Goal: Task Accomplishment & Management: Manage account settings

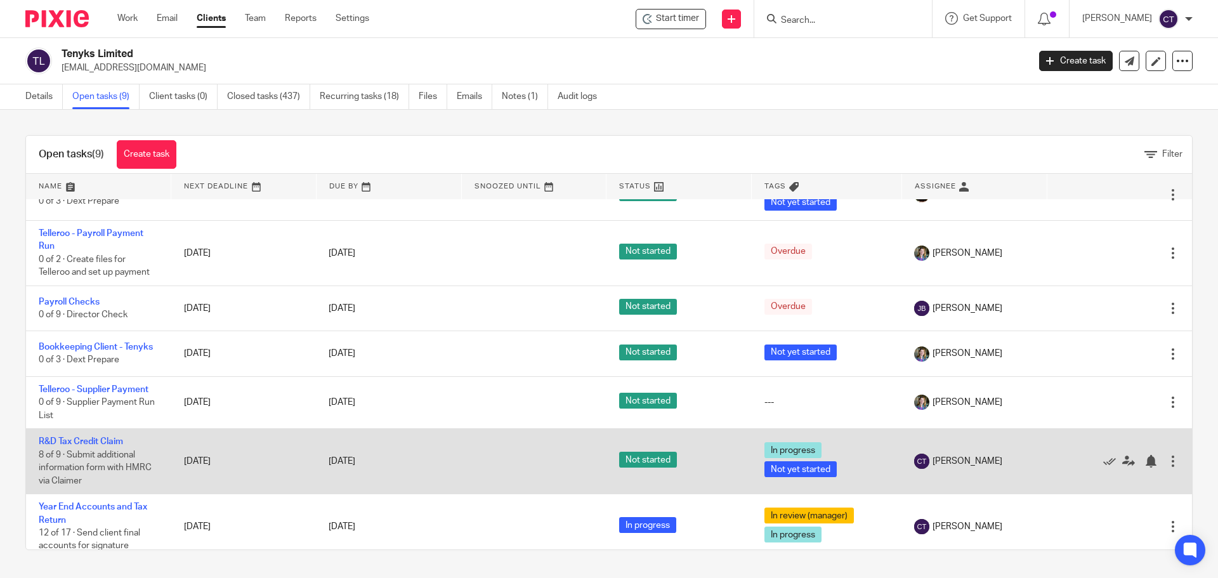
scroll to position [137, 0]
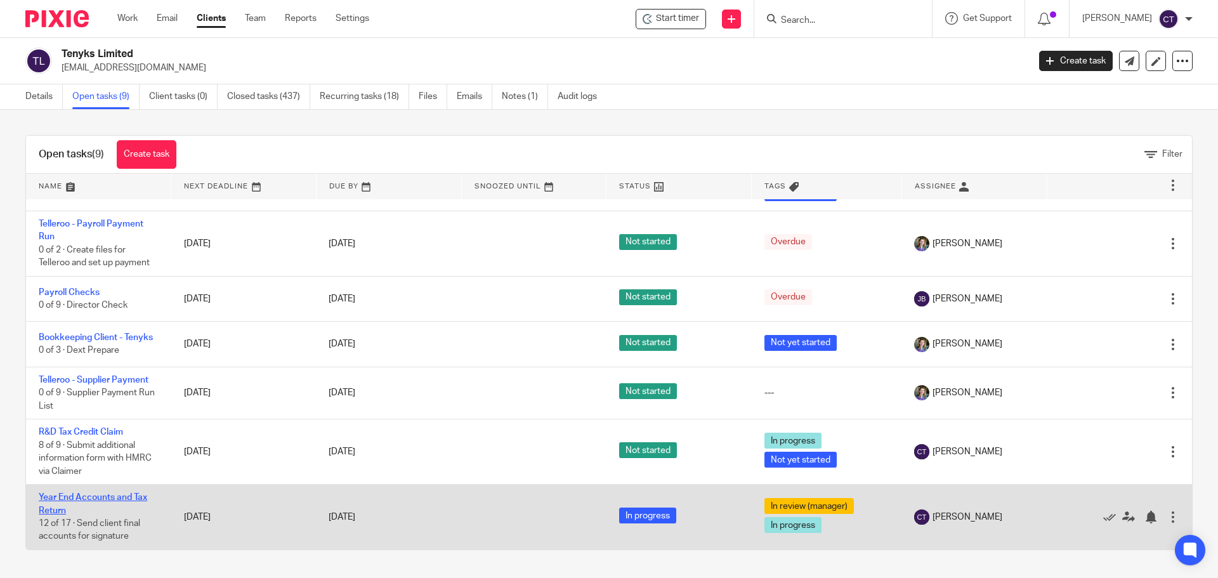
click at [62, 496] on link "Year End Accounts and Tax Return" at bounding box center [93, 504] width 108 height 22
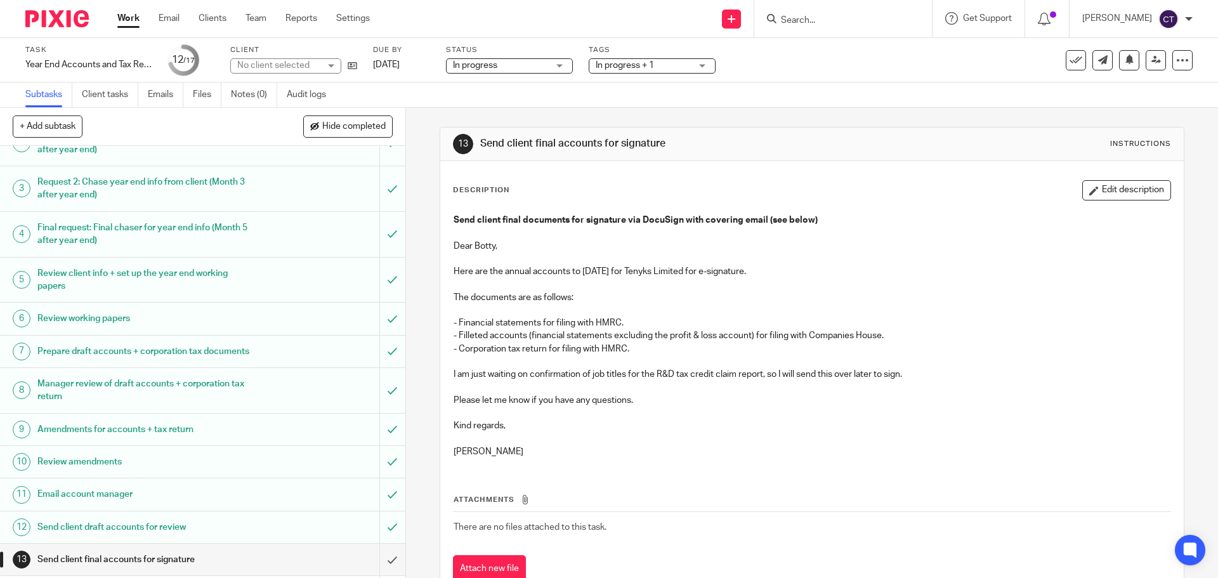
scroll to position [199, 0]
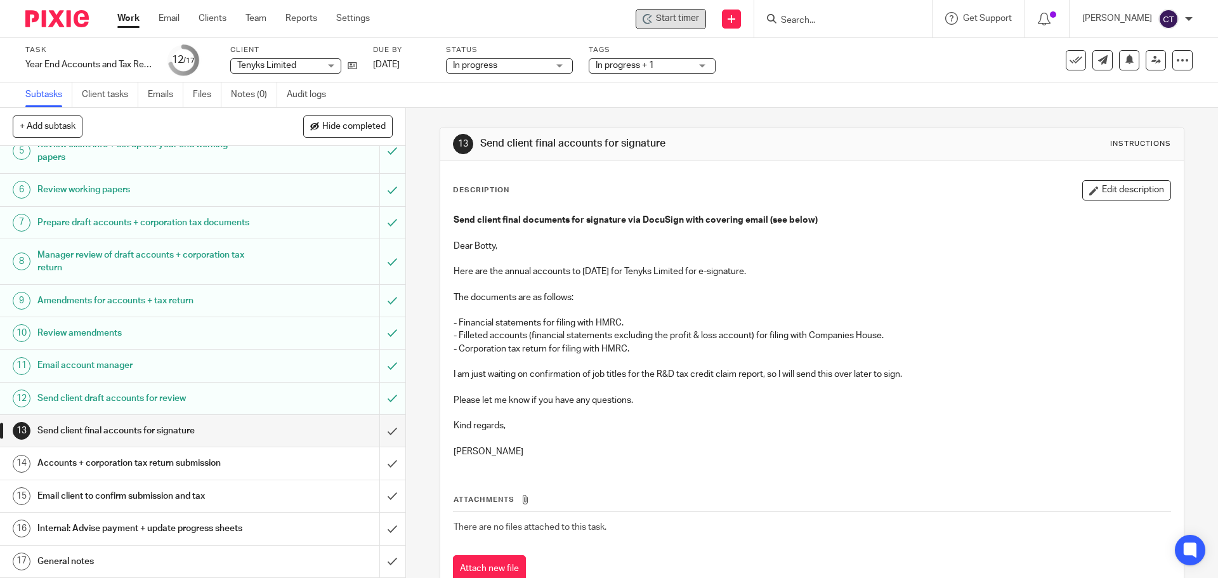
click at [657, 22] on span "Start timer" at bounding box center [677, 18] width 43 height 13
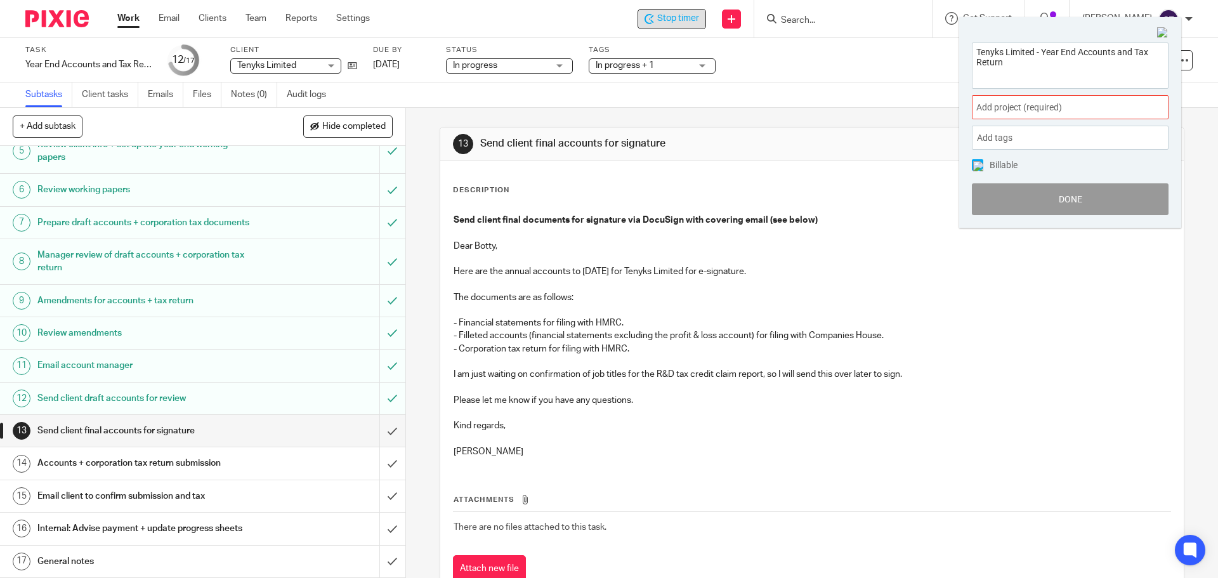
click at [1002, 110] on span "Add project (required) :" at bounding box center [1056, 107] width 160 height 13
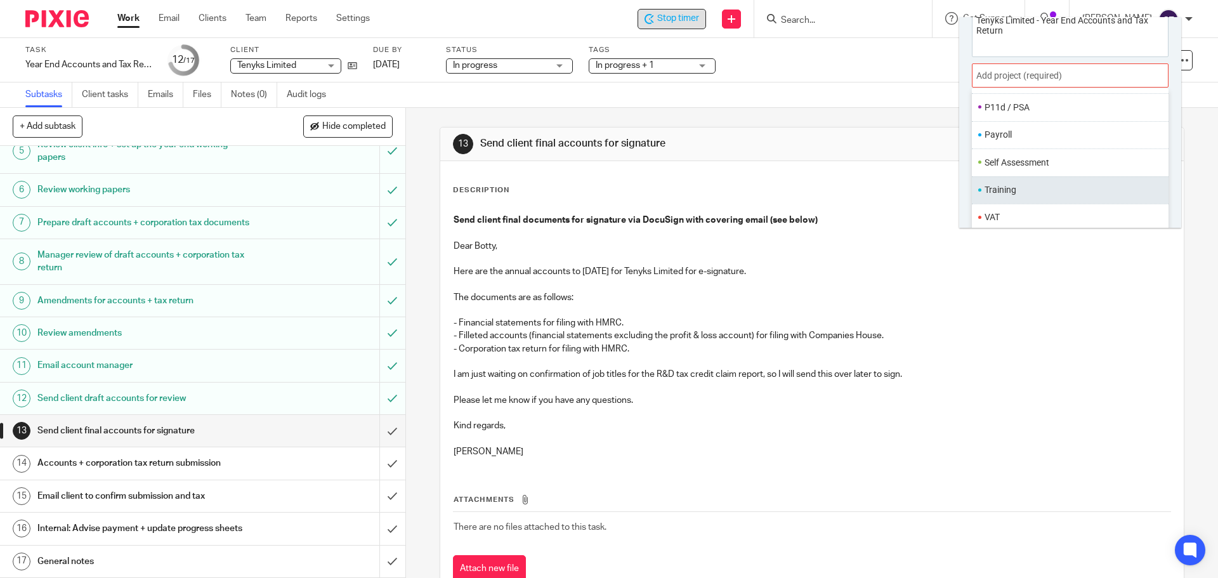
scroll to position [63, 0]
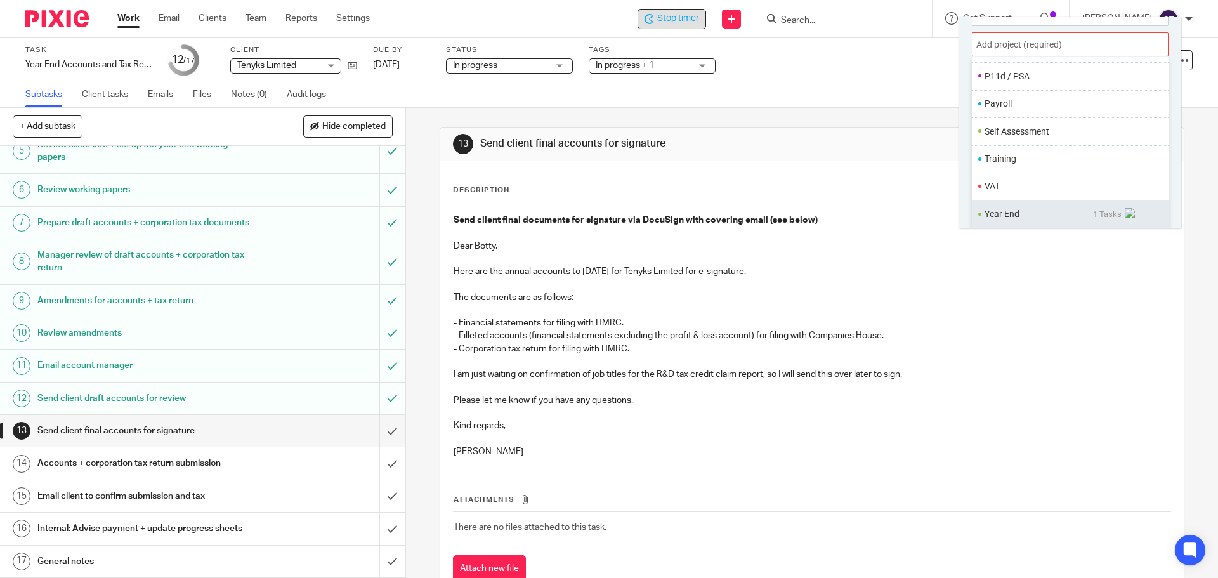
click at [989, 216] on li "Year End" at bounding box center [1039, 213] width 108 height 13
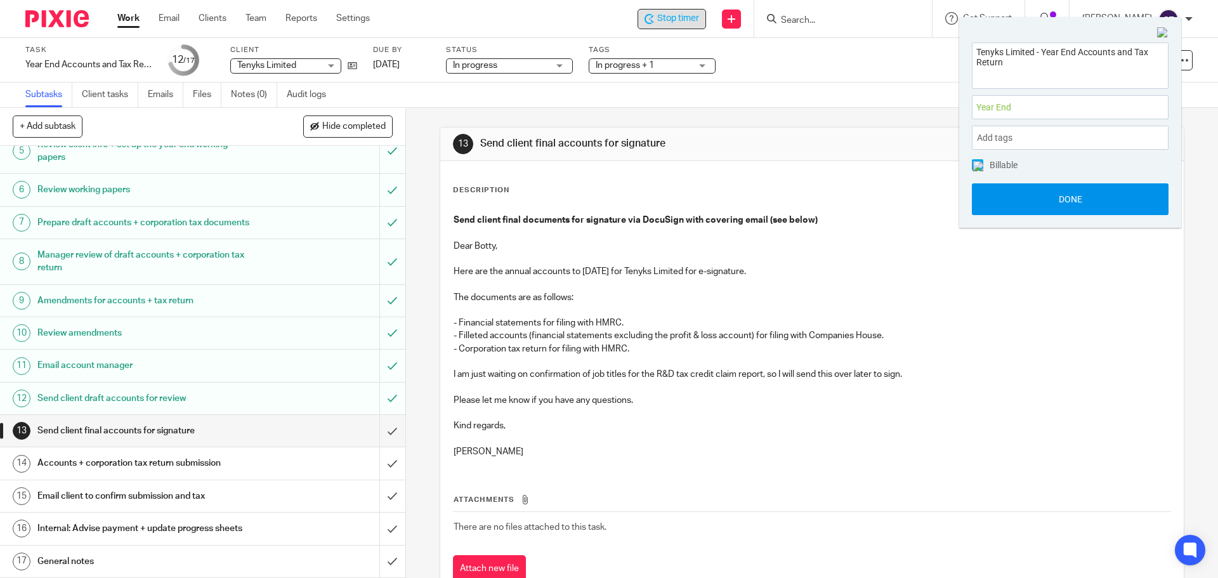
click at [999, 205] on button "Done" at bounding box center [1070, 199] width 197 height 32
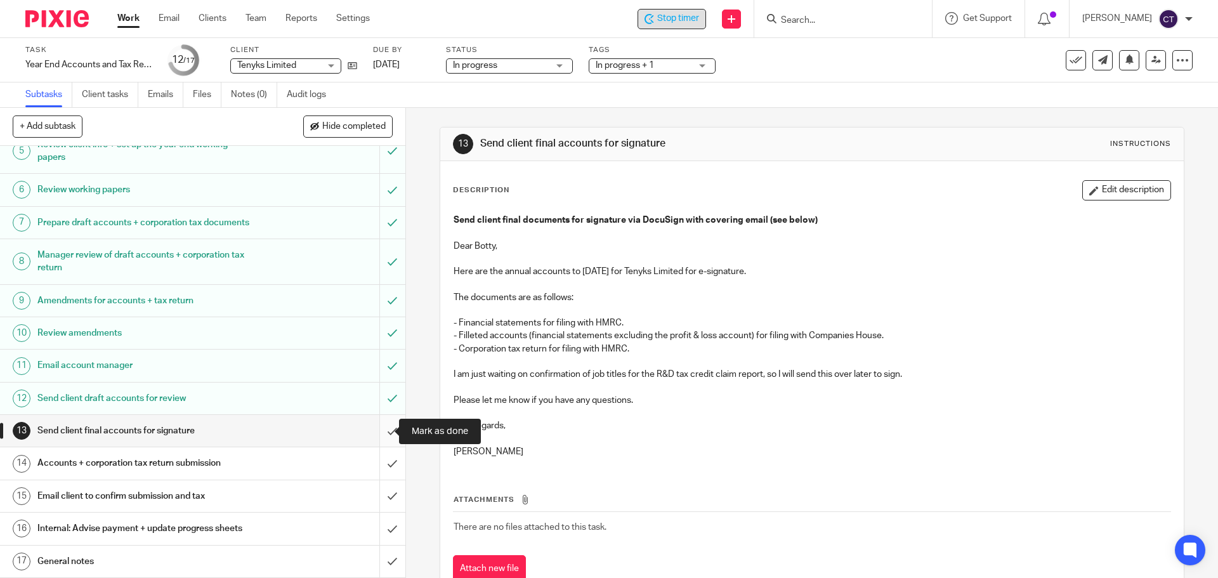
click at [376, 427] on input "submit" at bounding box center [202, 431] width 405 height 32
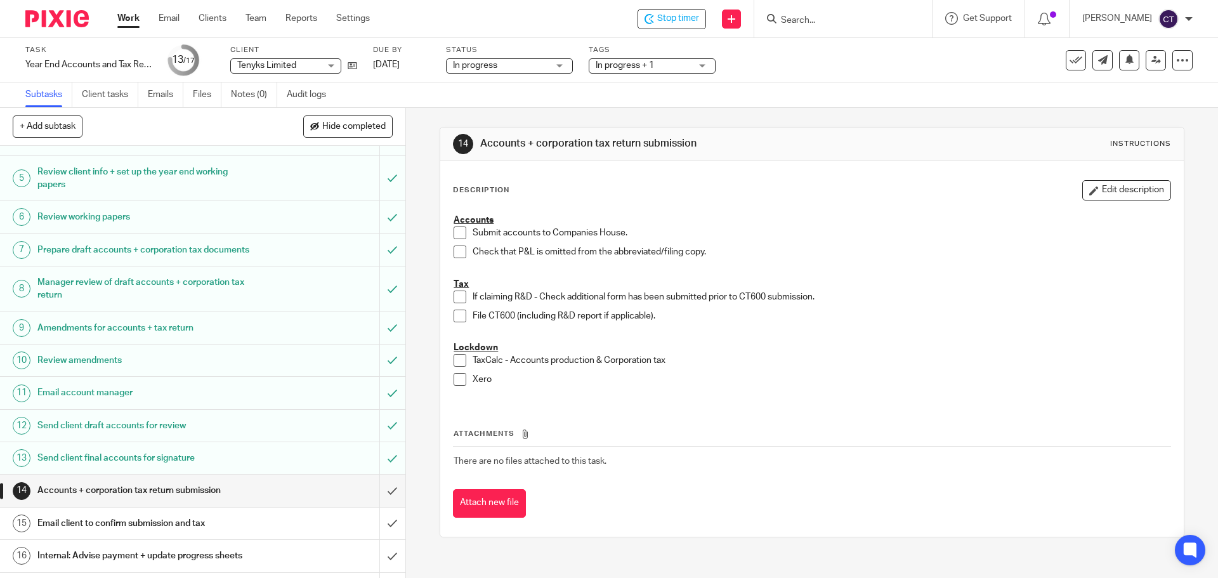
scroll to position [199, 0]
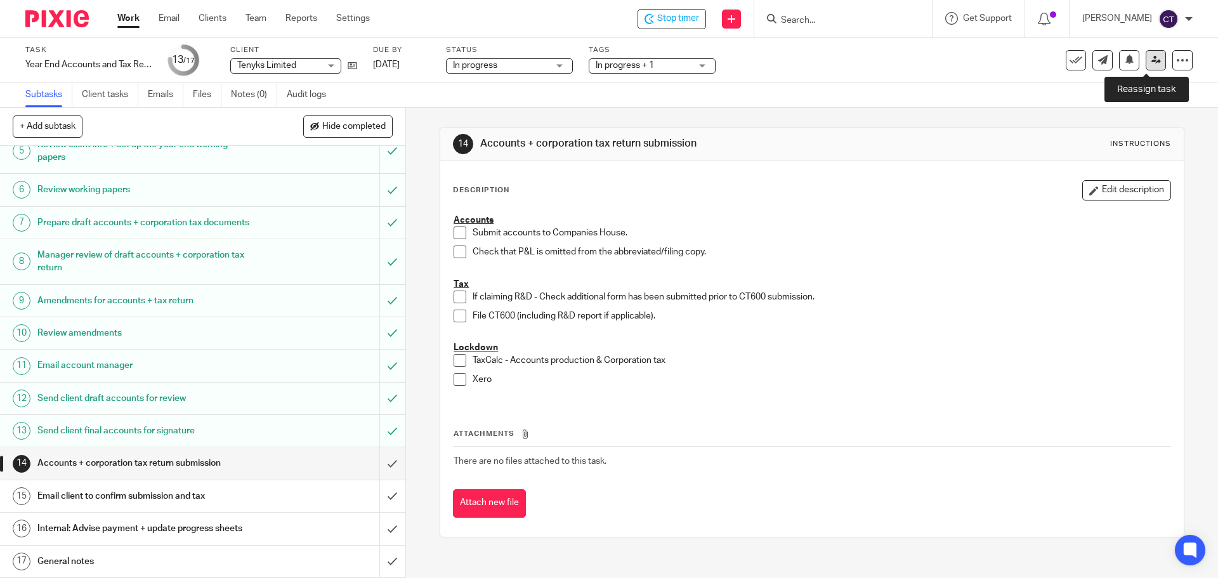
click at [1146, 55] on link at bounding box center [1156, 60] width 20 height 20
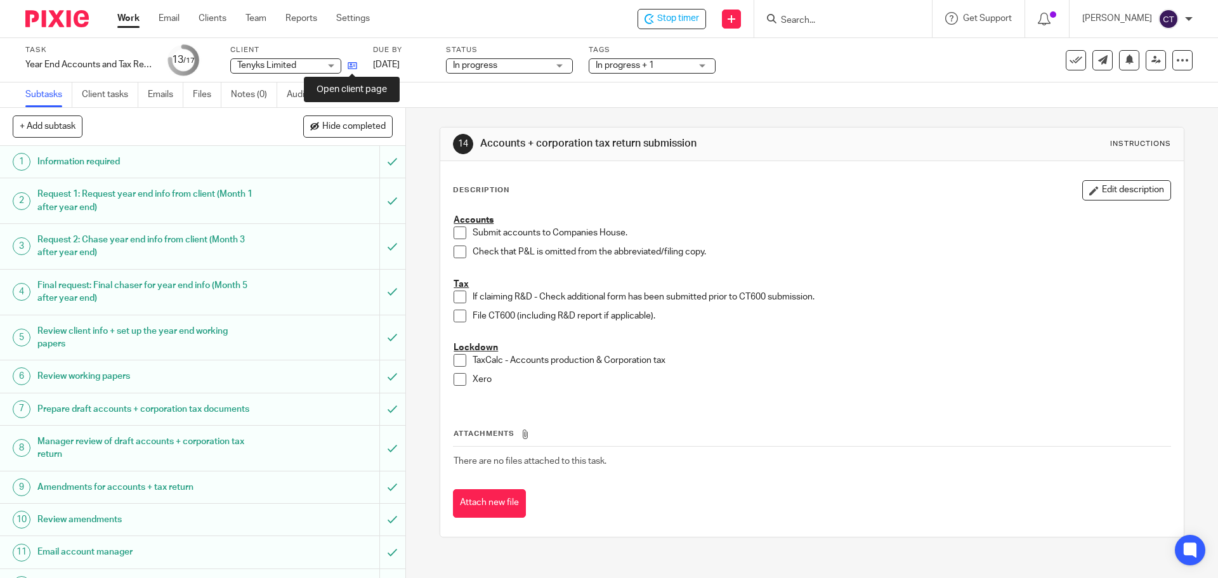
click at [353, 65] on icon at bounding box center [353, 66] width 10 height 10
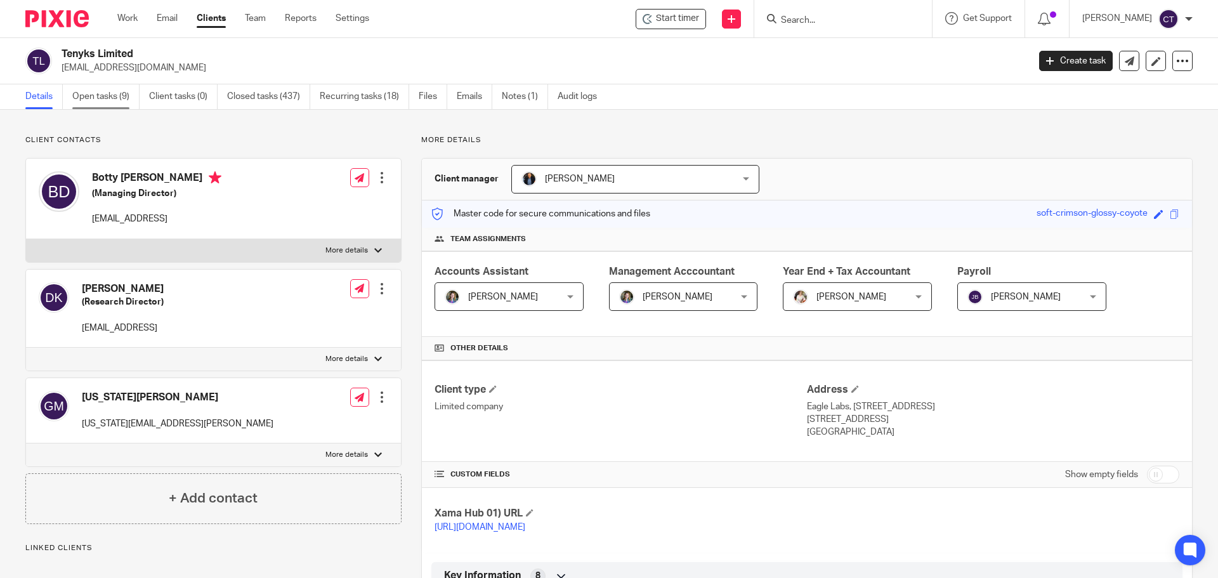
click at [106, 106] on link "Open tasks (9)" at bounding box center [105, 96] width 67 height 25
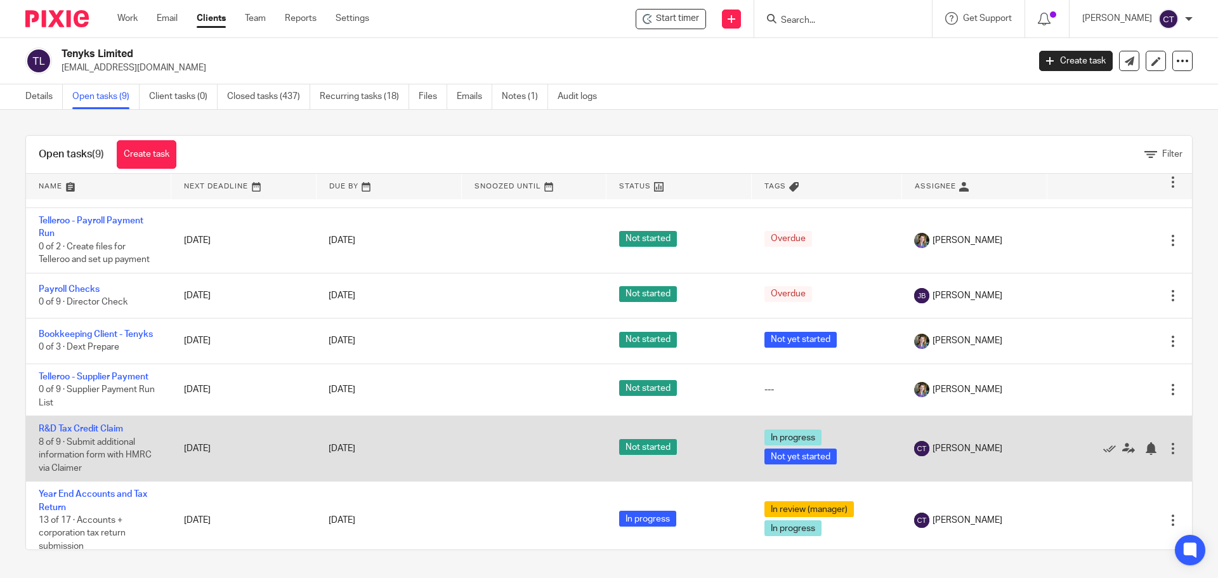
scroll to position [150, 0]
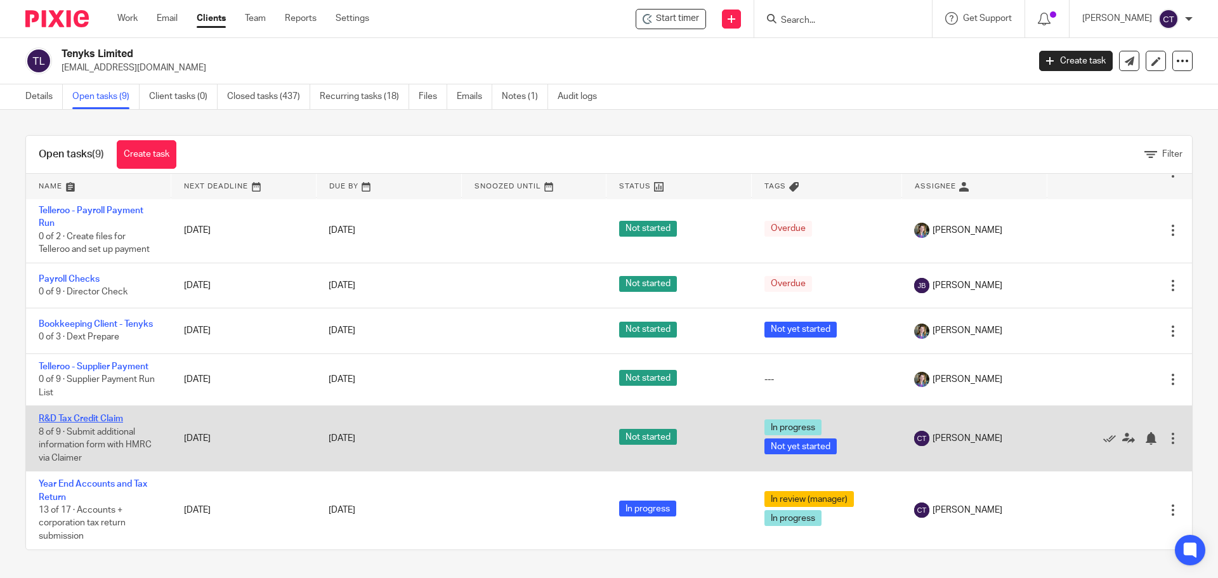
click at [68, 417] on link "R&D Tax Credit Claim" at bounding box center [81, 418] width 84 height 9
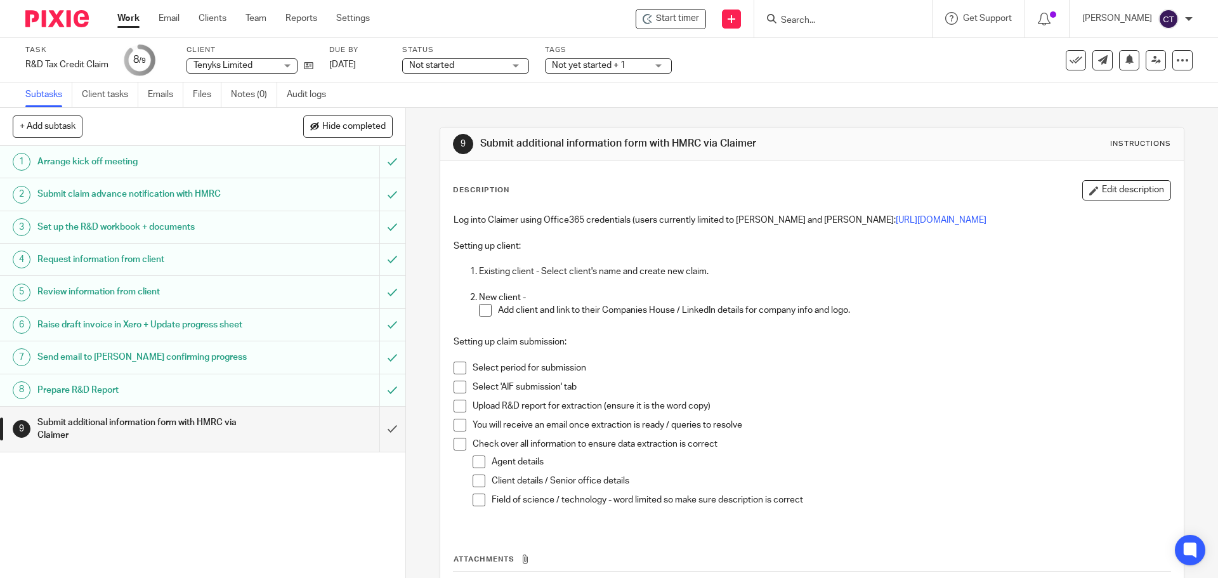
click at [457, 371] on span at bounding box center [460, 368] width 13 height 13
click at [454, 387] on span at bounding box center [460, 387] width 13 height 13
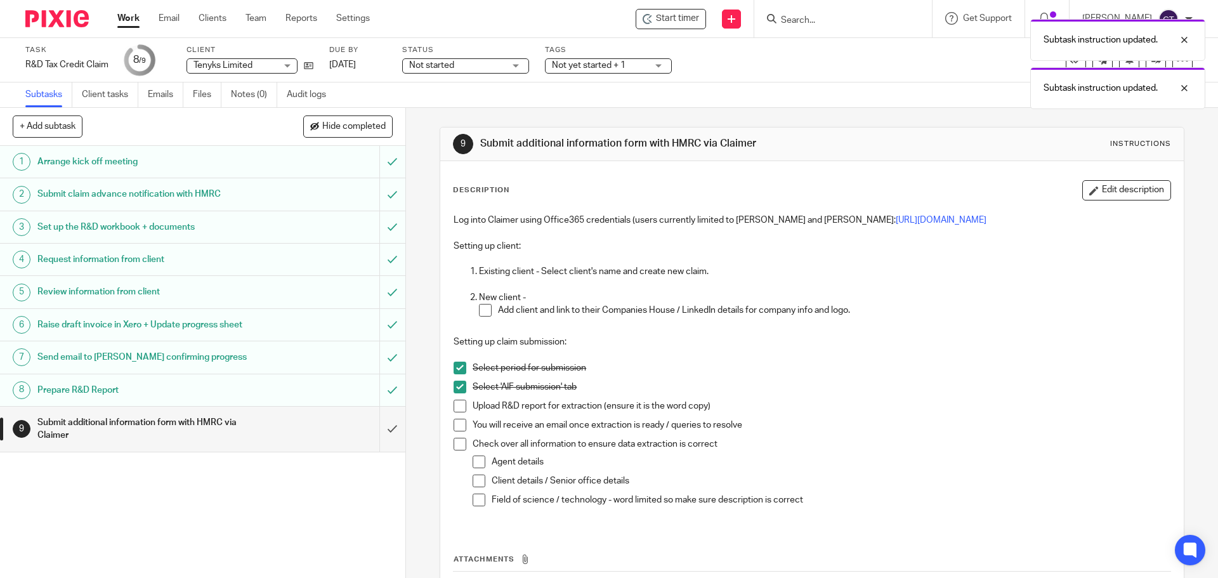
click at [454, 403] on span at bounding box center [460, 406] width 13 height 13
click at [454, 421] on span at bounding box center [460, 425] width 13 height 13
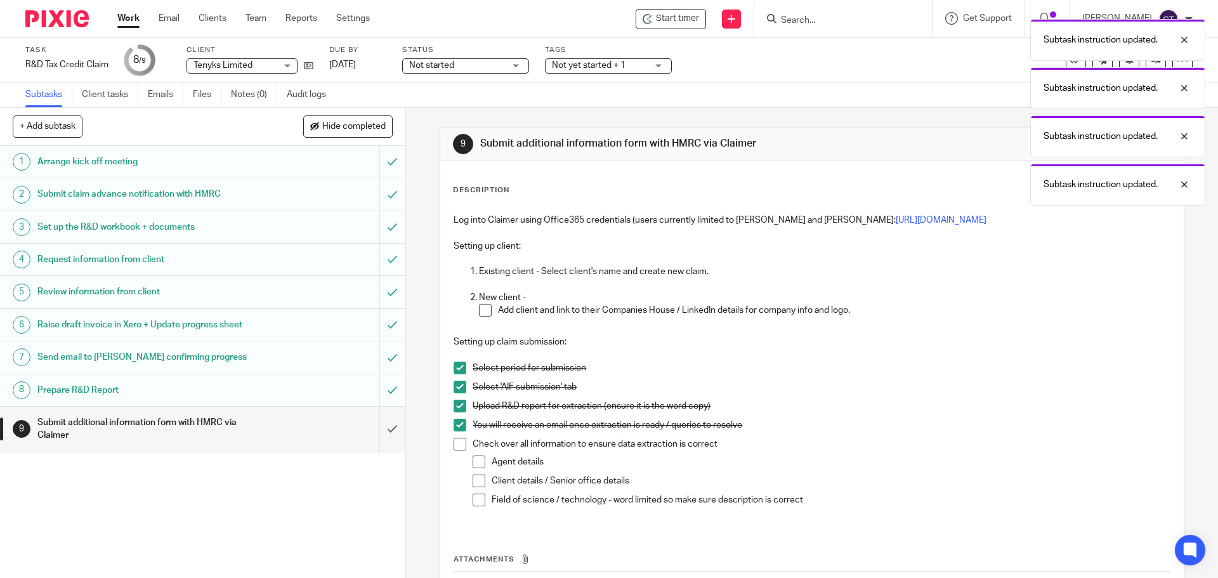
click at [455, 445] on span at bounding box center [460, 444] width 13 height 13
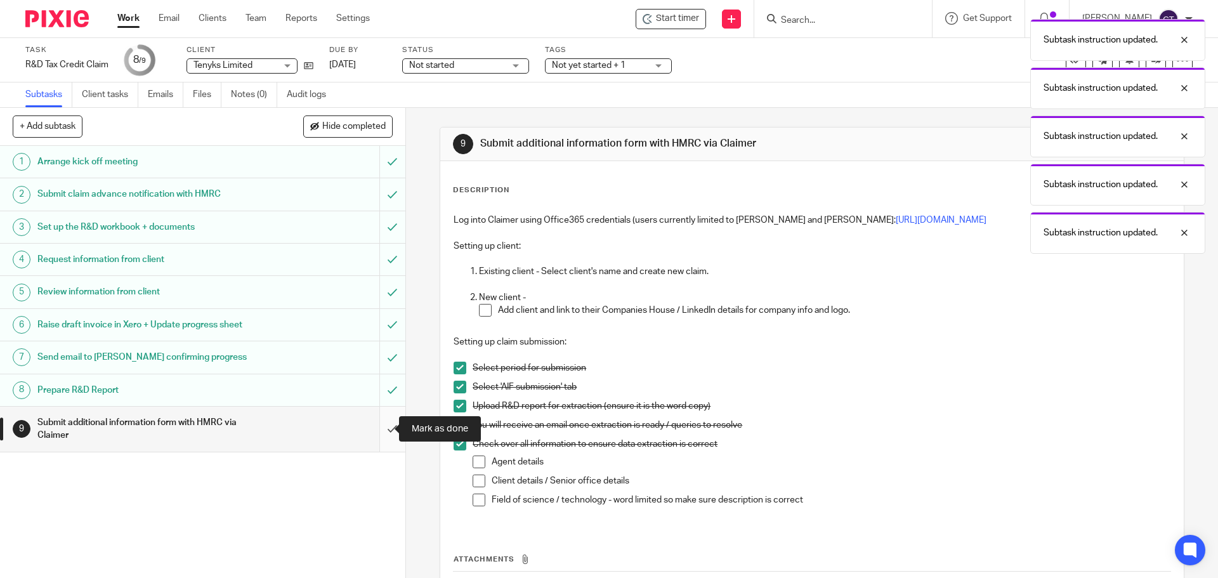
drag, startPoint x: 380, startPoint y: 429, endPoint x: 314, endPoint y: 435, distance: 66.2
click at [380, 430] on input "submit" at bounding box center [202, 429] width 405 height 45
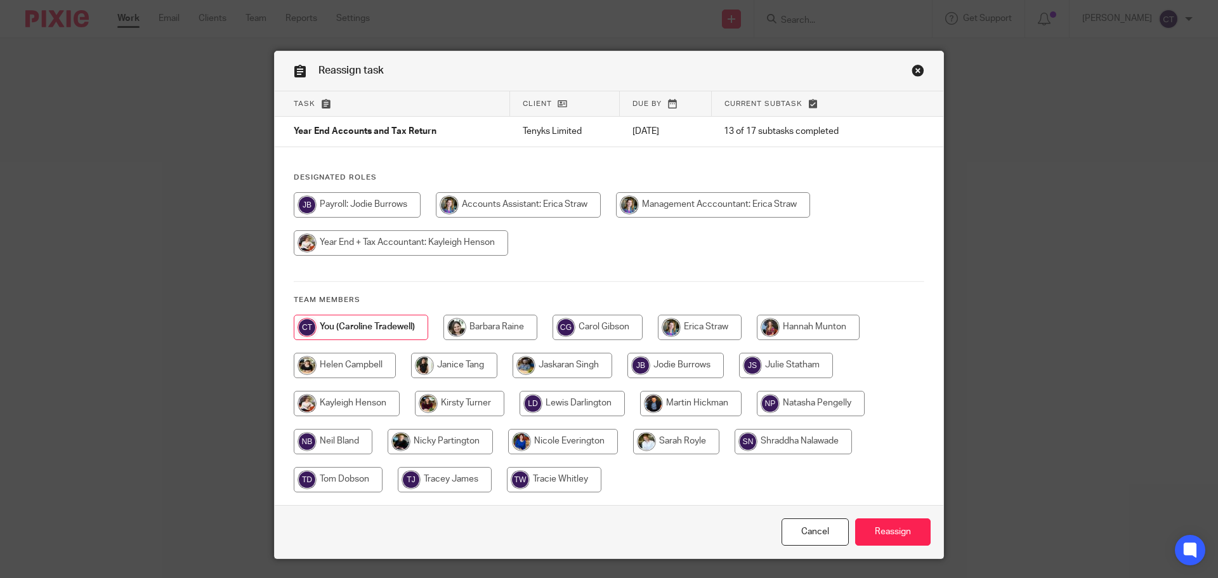
click at [361, 246] on input "radio" at bounding box center [401, 242] width 214 height 25
radio input "true"
click at [894, 537] on input "Reassign" at bounding box center [893, 531] width 76 height 27
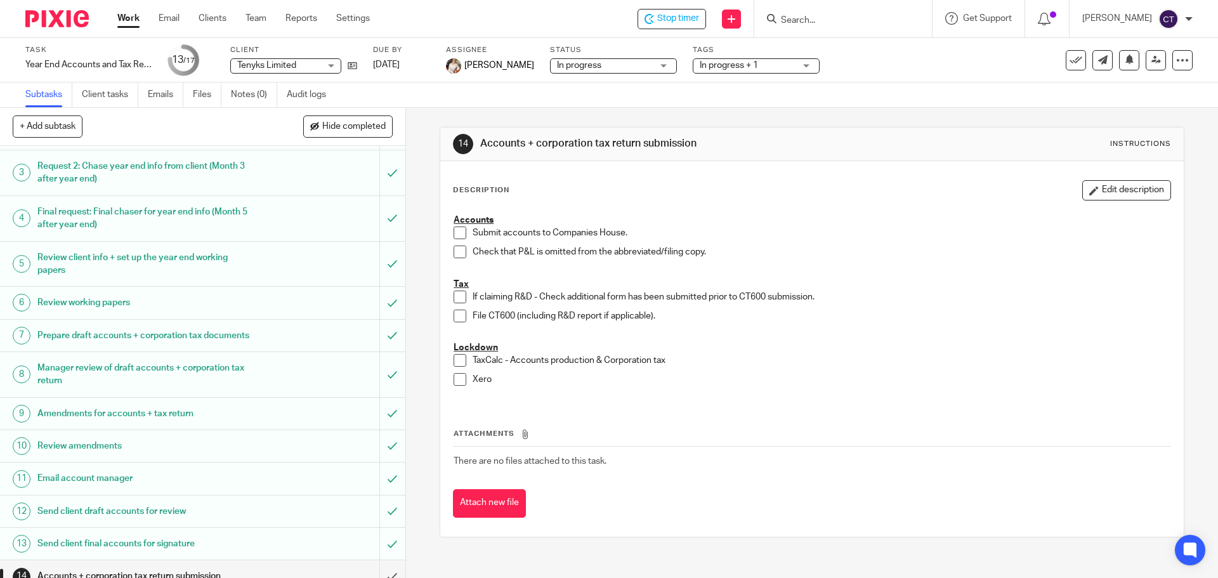
scroll to position [199, 0]
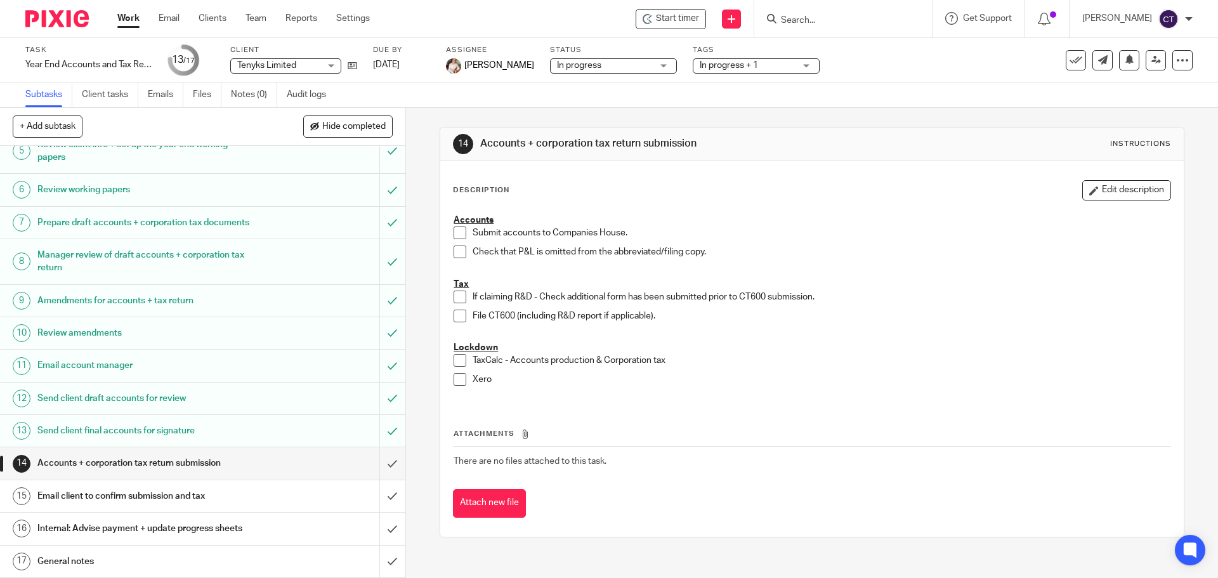
click at [824, 25] on input "Search" at bounding box center [837, 20] width 114 height 11
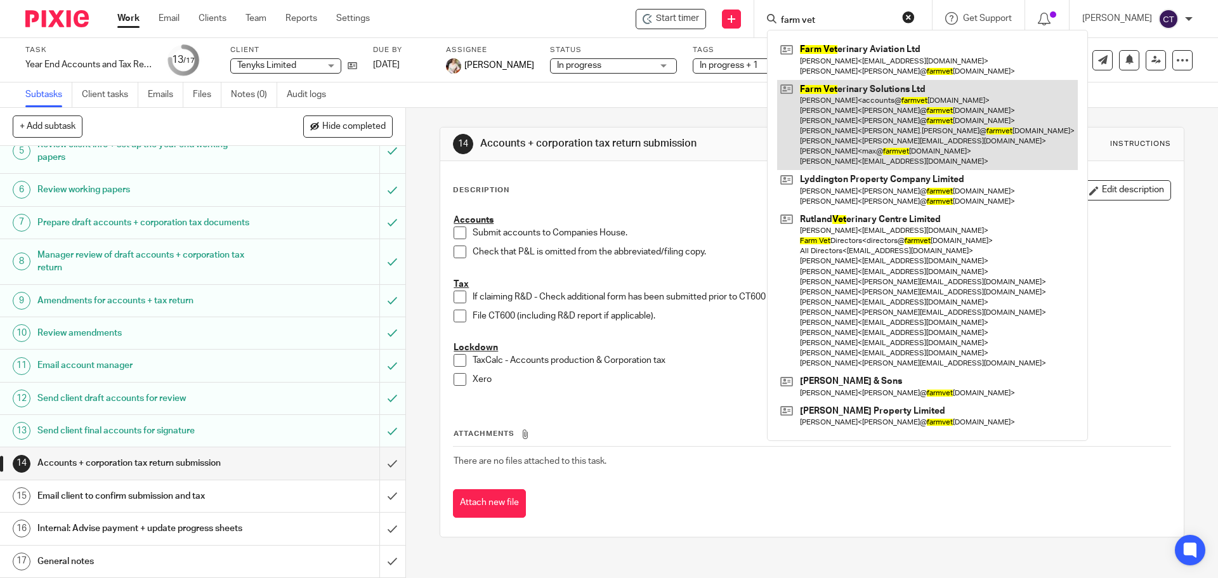
type input "farm vet"
click at [816, 141] on link at bounding box center [927, 125] width 301 height 91
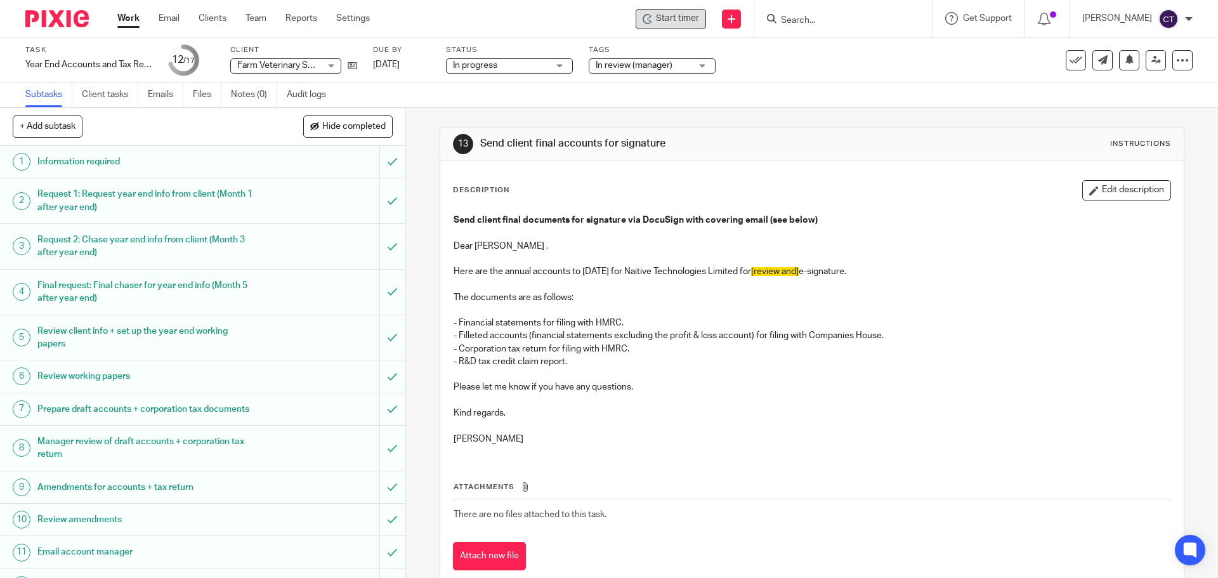
click at [686, 15] on span "Start timer" at bounding box center [677, 18] width 43 height 13
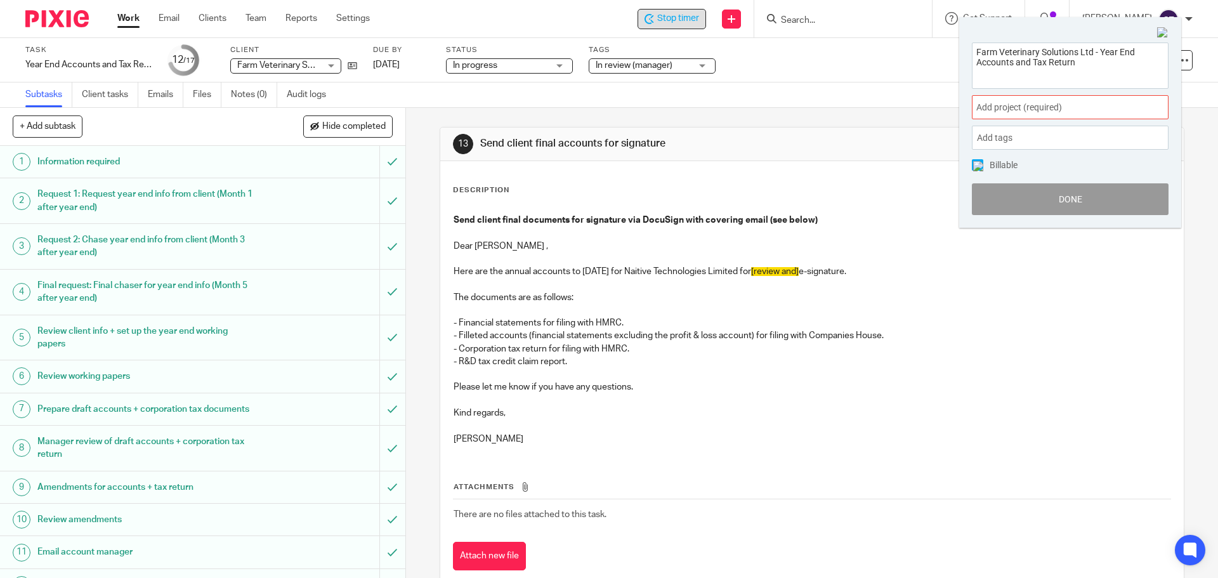
click at [1021, 105] on span "Add project (required) :" at bounding box center [1056, 107] width 160 height 13
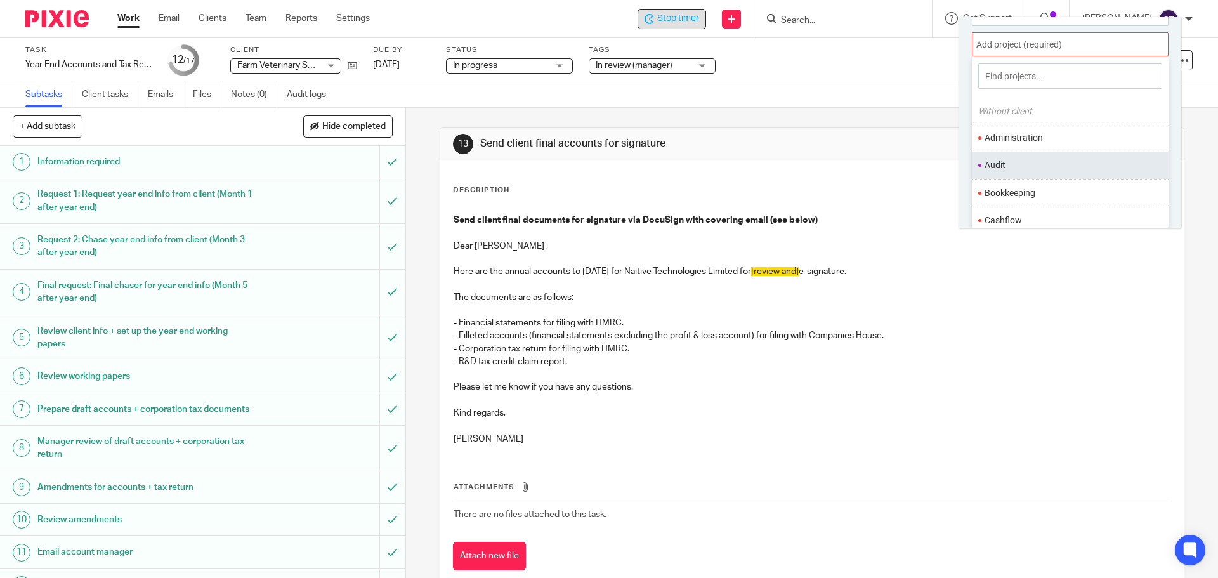
scroll to position [475, 0]
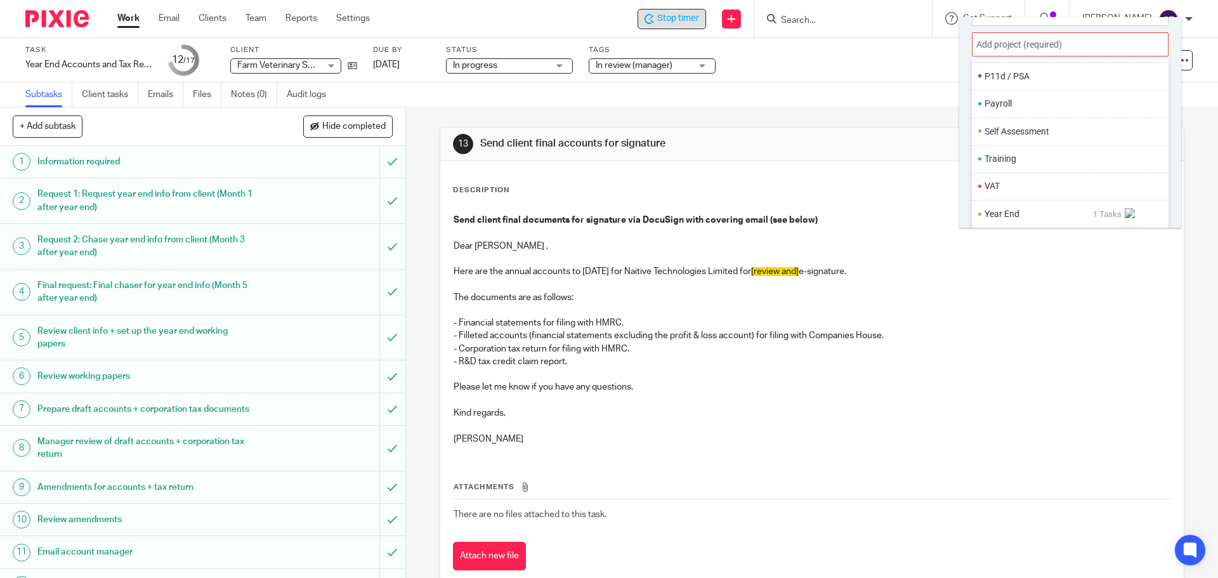
click at [996, 207] on li "Year End" at bounding box center [1039, 213] width 108 height 13
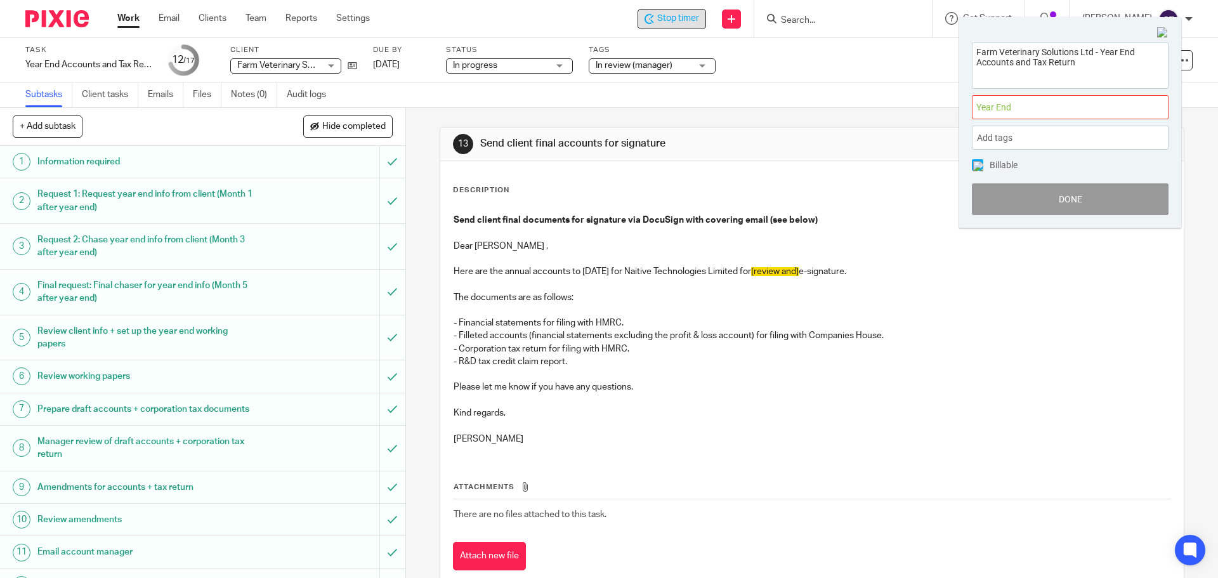
scroll to position [0, 0]
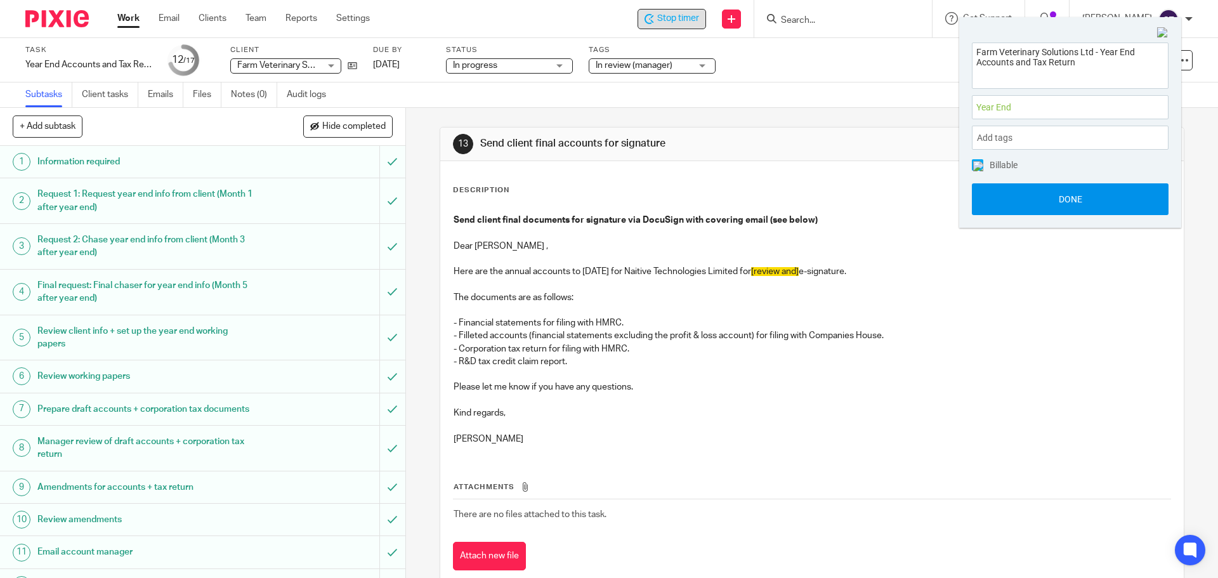
click at [997, 206] on button "Done" at bounding box center [1070, 199] width 197 height 32
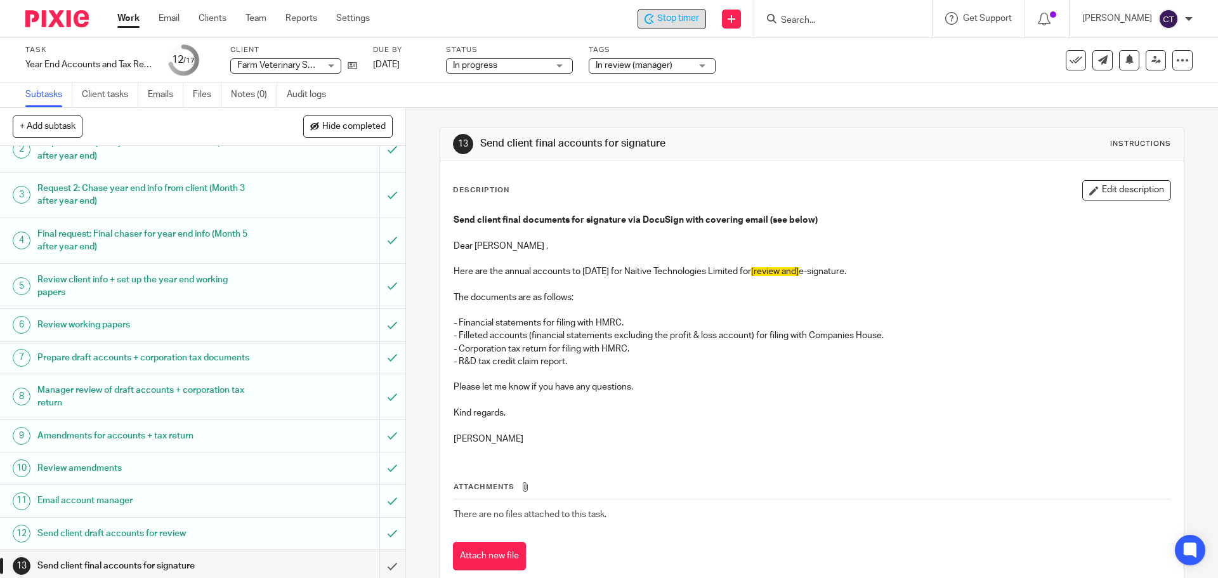
scroll to position [199, 0]
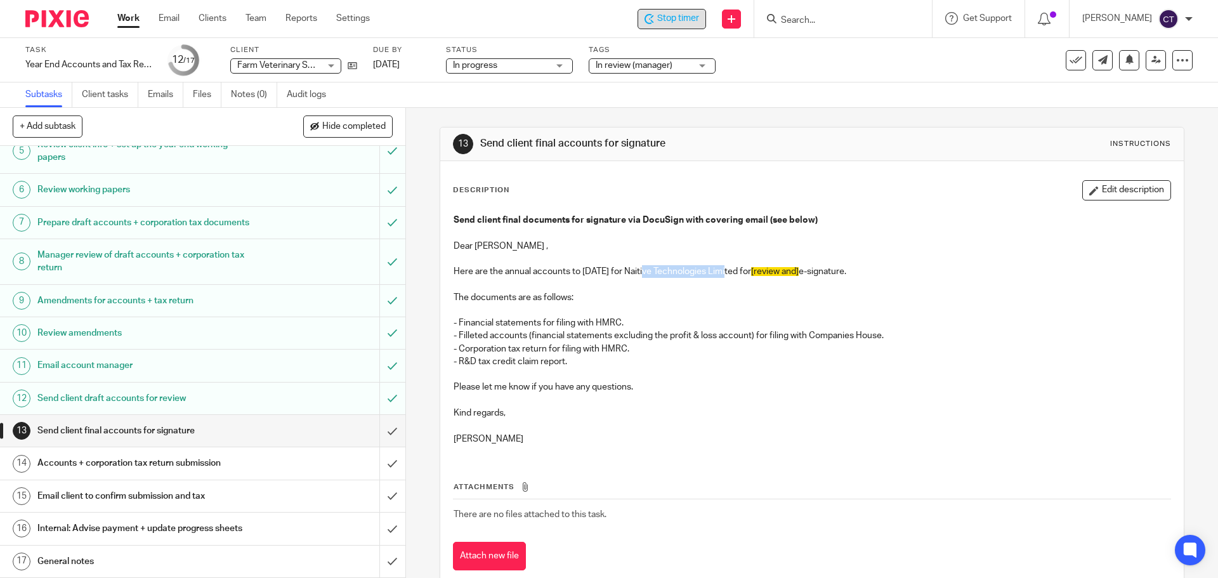
drag, startPoint x: 645, startPoint y: 271, endPoint x: 728, endPoint y: 272, distance: 83.1
click at [728, 272] on p "Here are the annual accounts to 31 Dec 2024 for Naitive Technologies Limited fo…" at bounding box center [812, 271] width 716 height 13
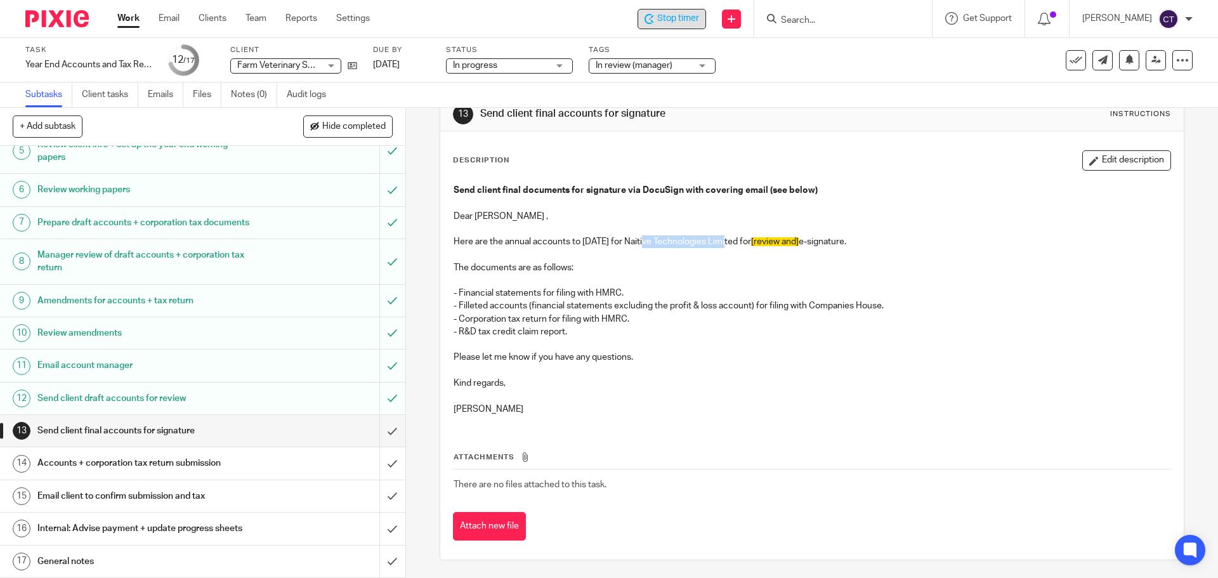
scroll to position [31, 0]
click at [1082, 157] on button "Edit description" at bounding box center [1126, 159] width 89 height 20
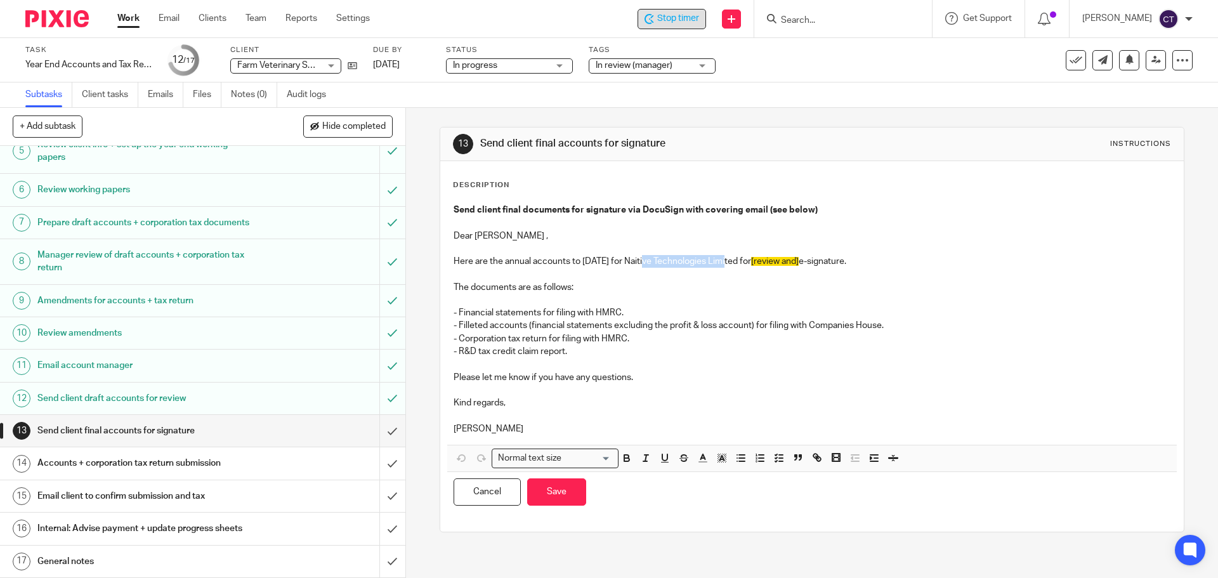
scroll to position [0, 0]
click at [640, 260] on p "Here are the annual accounts to 31 Dec 2024 for Naitive Technologies Limited fo…" at bounding box center [812, 261] width 716 height 13
click at [645, 255] on p "Here are the annual accounts to 31 Dec 2024 for Naitive Technologies Limited fo…" at bounding box center [812, 261] width 716 height 13
click at [796, 262] on span "[review and]" at bounding box center [796, 261] width 48 height 9
click at [834, 259] on p "Here are the annual accounts to 31 Dec 2024 for Farm Veterinary Solutions Limit…" at bounding box center [812, 261] width 716 height 13
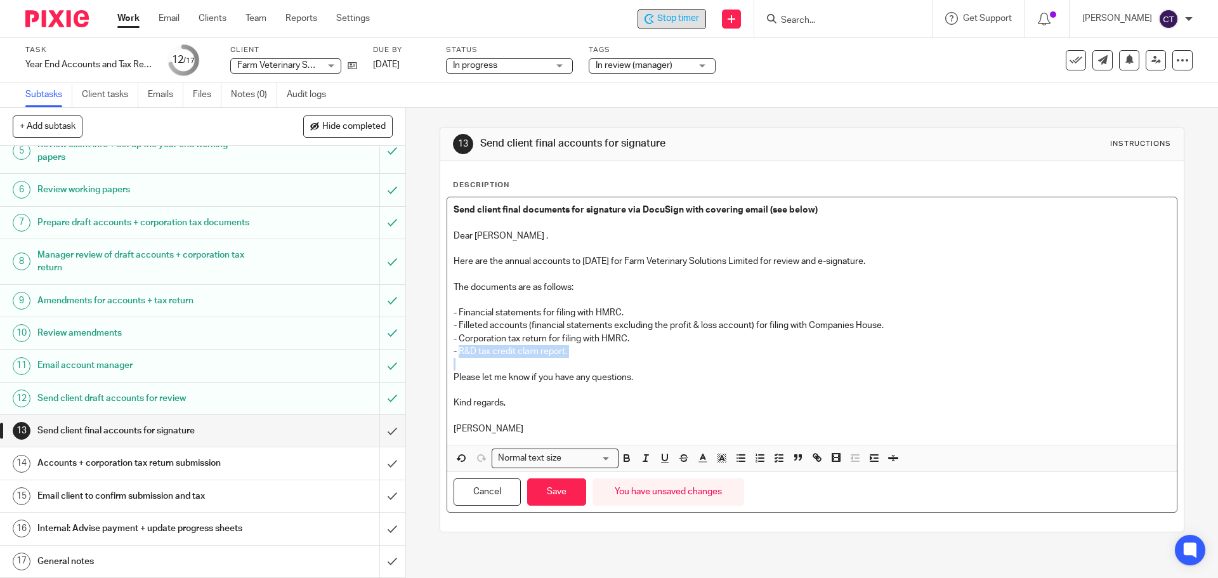
drag, startPoint x: 458, startPoint y: 346, endPoint x: 623, endPoint y: 369, distance: 166.5
click at [623, 369] on div "Send client final documents for signature via DocuSign with covering email (see…" at bounding box center [811, 320] width 729 height 247
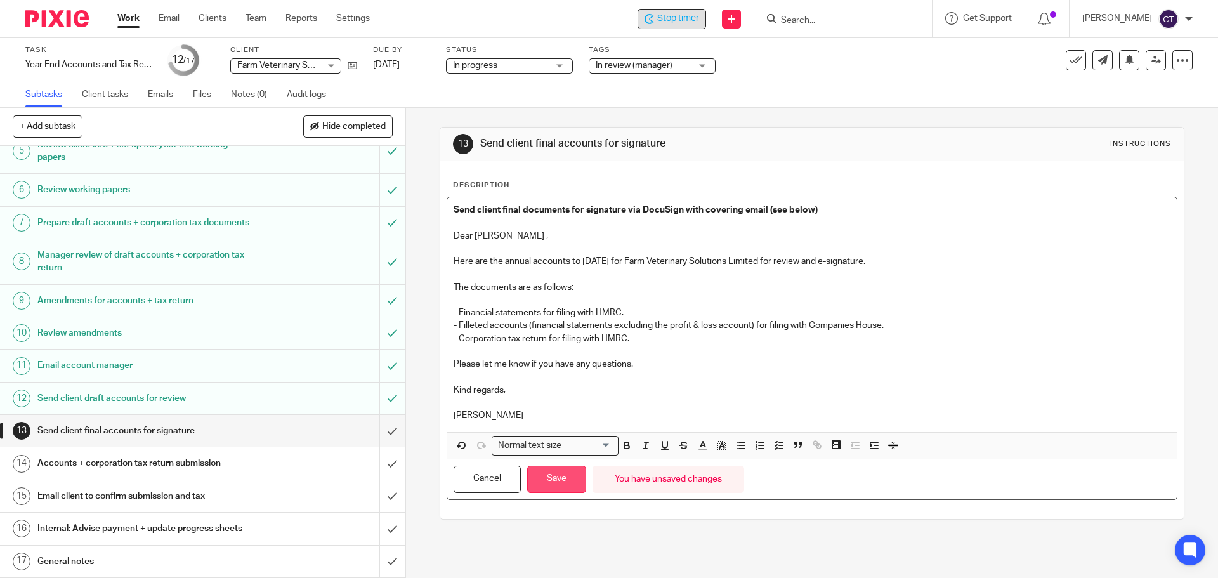
click at [541, 479] on button "Save" at bounding box center [556, 479] width 59 height 27
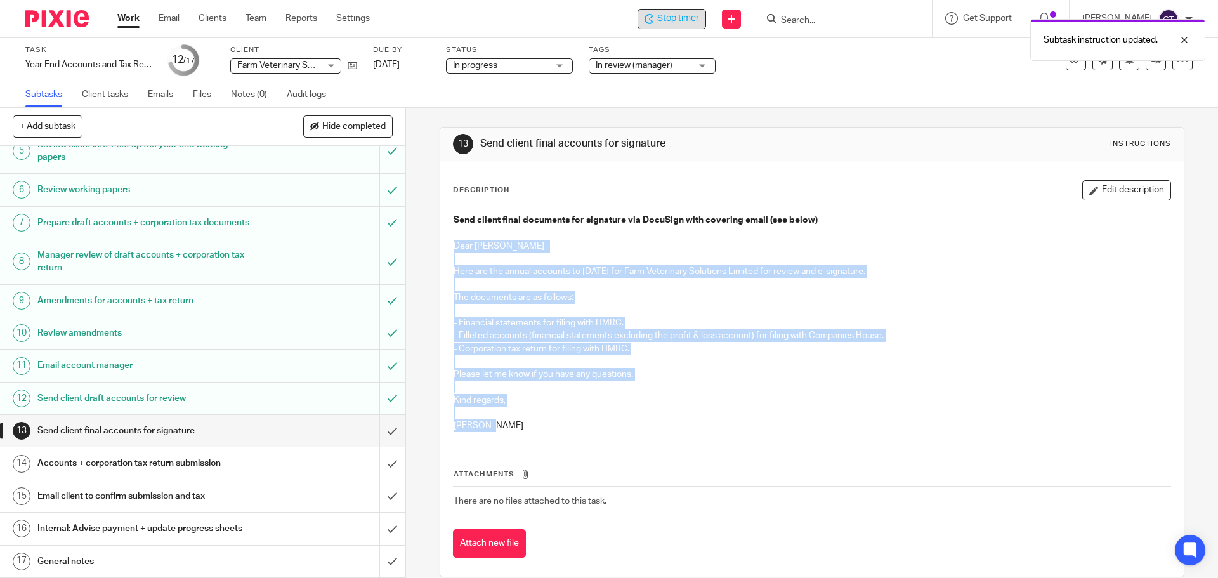
drag, startPoint x: 451, startPoint y: 242, endPoint x: 532, endPoint y: 426, distance: 201.7
click at [532, 426] on div "Send client final documents for signature via DocuSign with covering email (see…" at bounding box center [811, 324] width 729 height 235
copy div "Dear Susanne , Here are the annual accounts to 31 Dec 2024 for Farm Veterinary …"
click at [544, 286] on p at bounding box center [812, 284] width 716 height 13
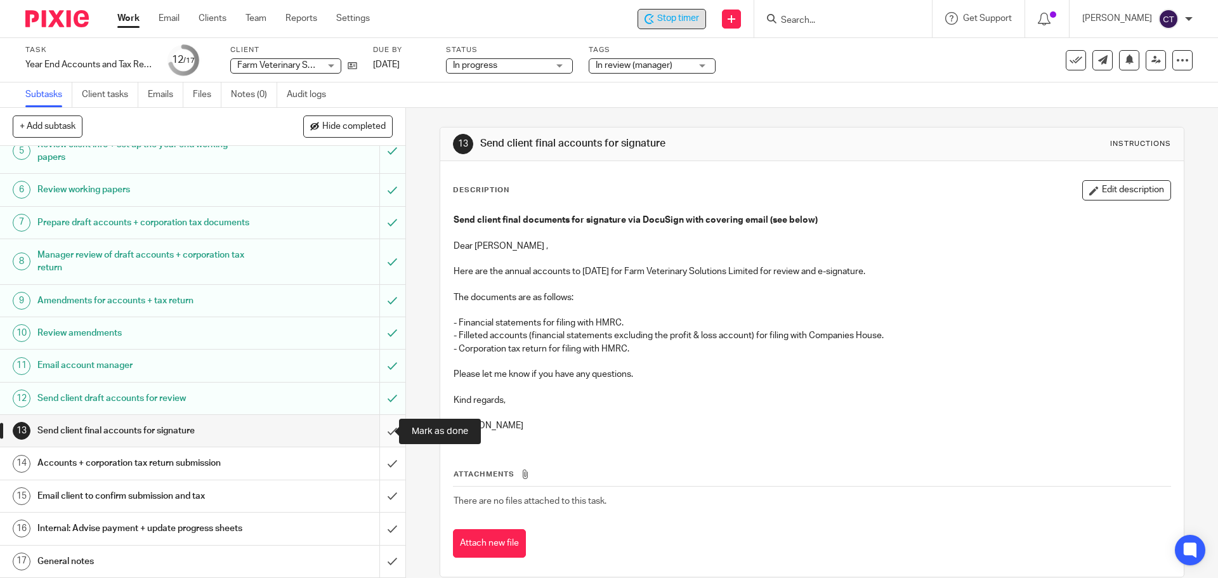
click at [379, 428] on input "submit" at bounding box center [202, 431] width 405 height 32
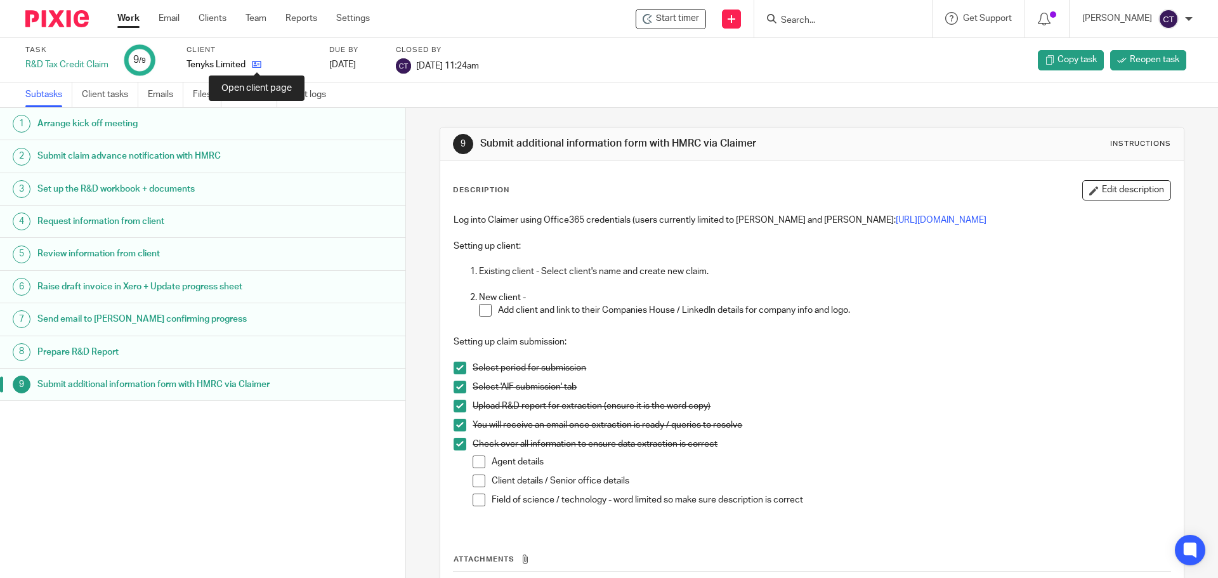
click at [259, 64] on icon at bounding box center [257, 65] width 10 height 10
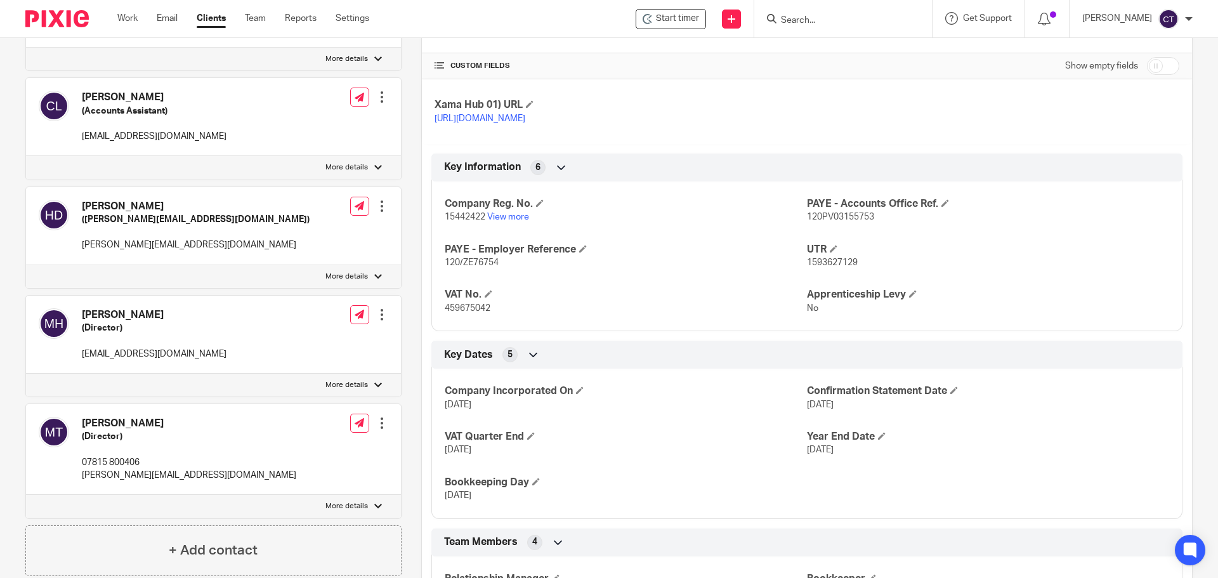
scroll to position [508, 0]
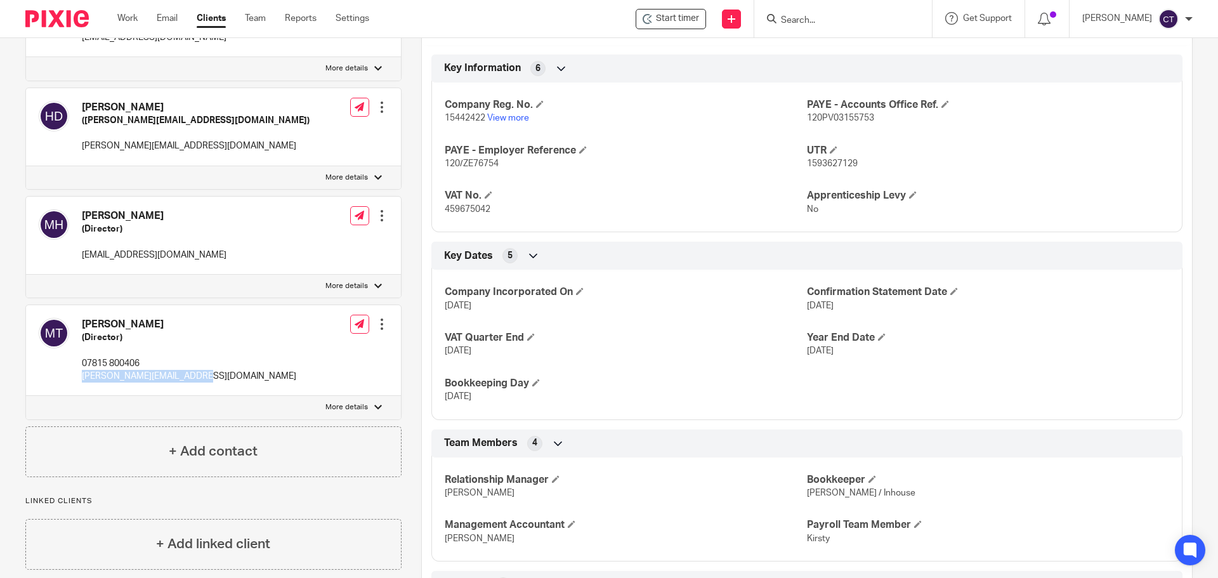
drag, startPoint x: 195, startPoint y: 362, endPoint x: 80, endPoint y: 367, distance: 115.6
click at [80, 367] on div "[PERSON_NAME] (Director) 07815 800406 [PERSON_NAME][EMAIL_ADDRESS][DOMAIN_NAME]" at bounding box center [168, 351] width 258 height 78
copy p "[PERSON_NAME][EMAIL_ADDRESS][DOMAIN_NAME]"
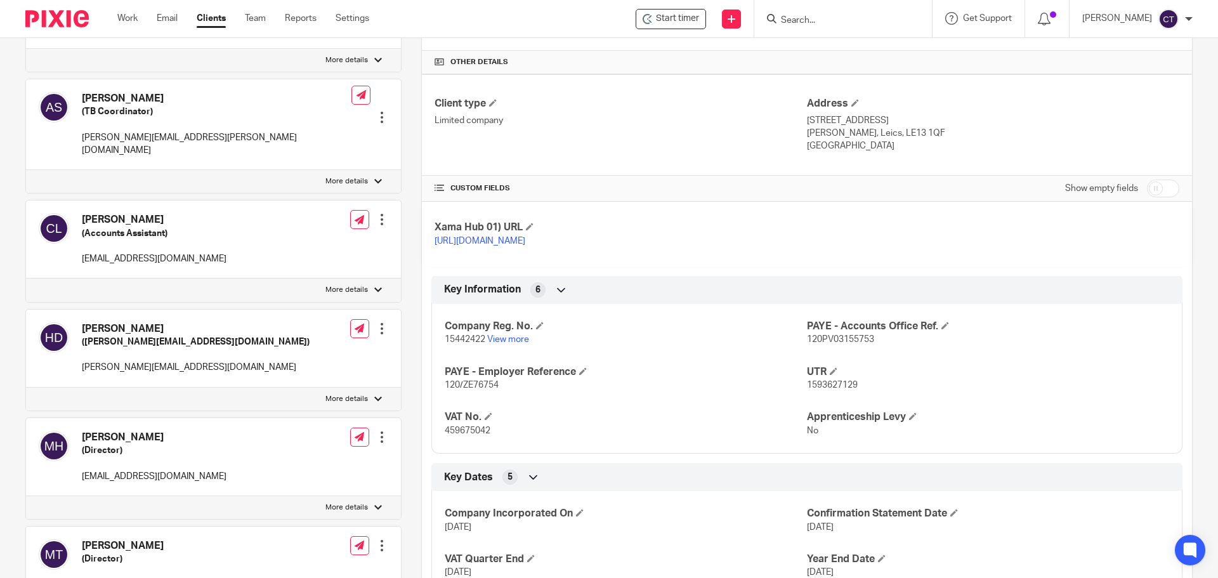
scroll to position [0, 0]
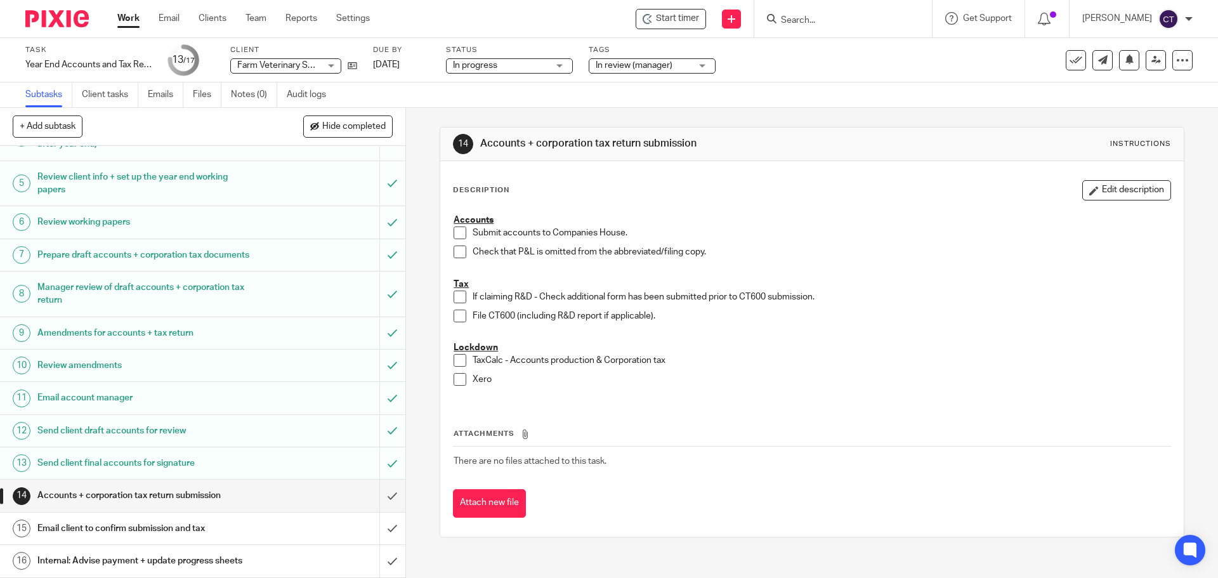
scroll to position [199, 0]
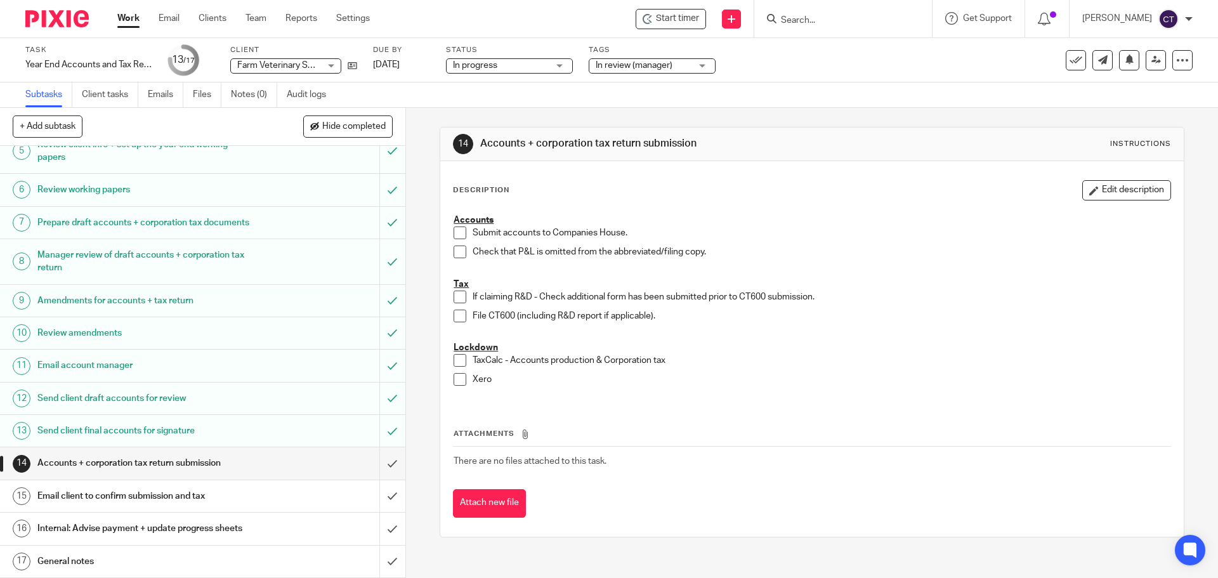
click at [806, 20] on input "Search" at bounding box center [837, 20] width 114 height 11
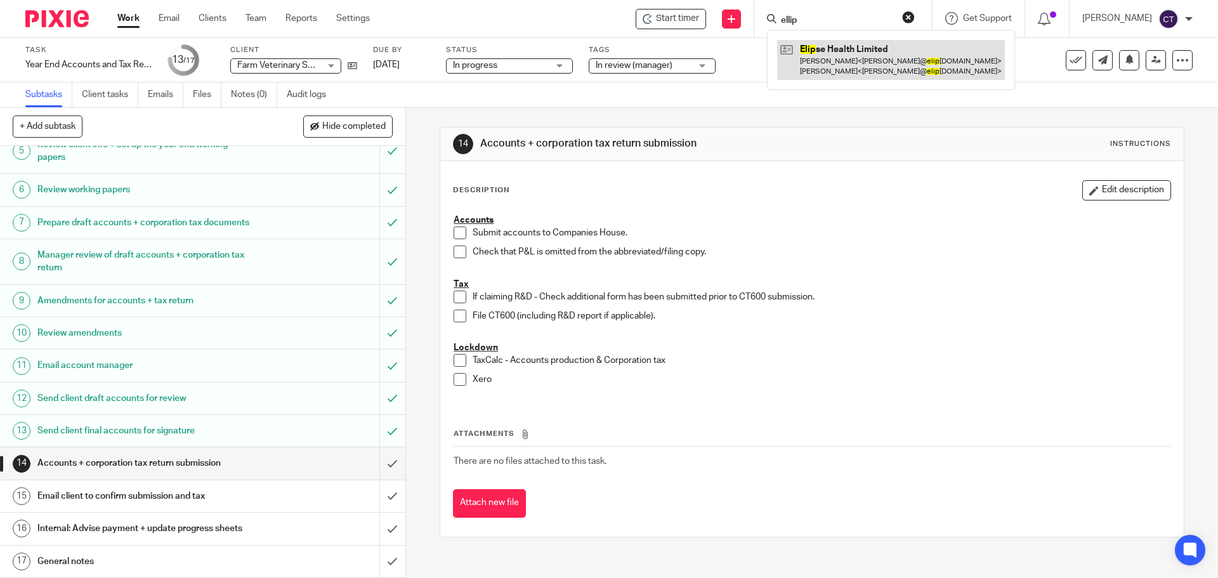
type input "ellip"
click at [836, 56] on link at bounding box center [891, 59] width 228 height 39
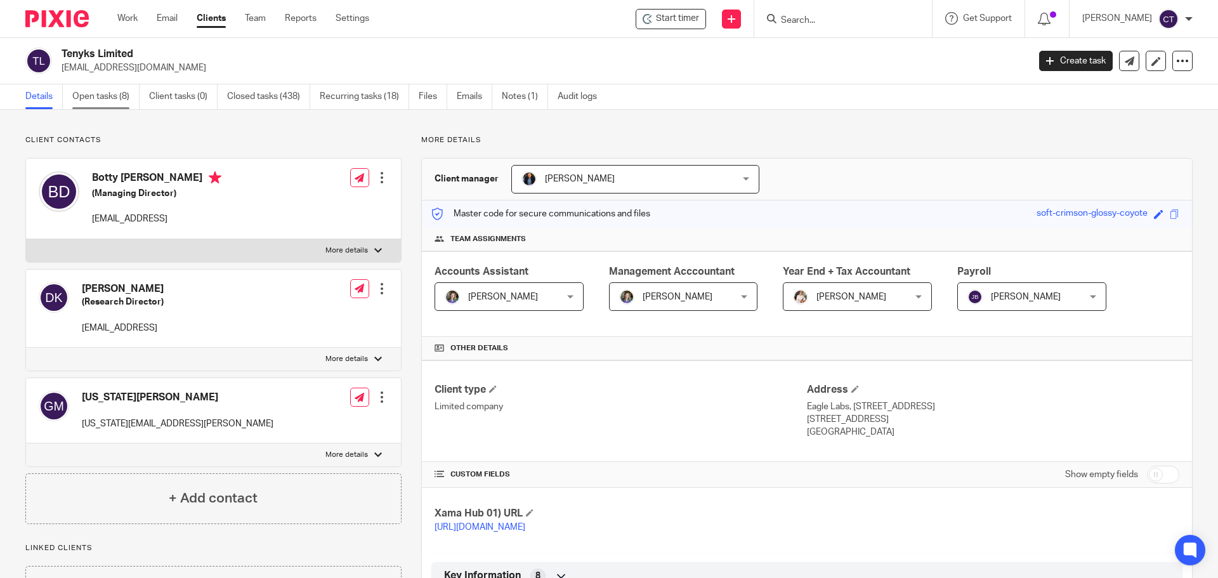
click at [100, 94] on link "Open tasks (8)" at bounding box center [105, 96] width 67 height 25
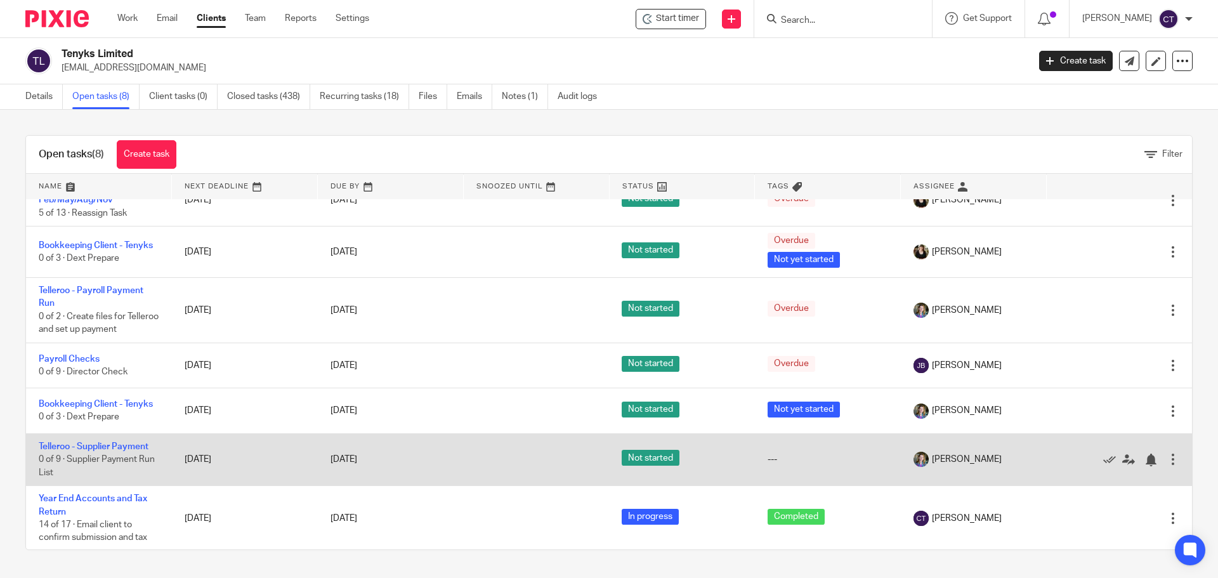
scroll to position [72, 0]
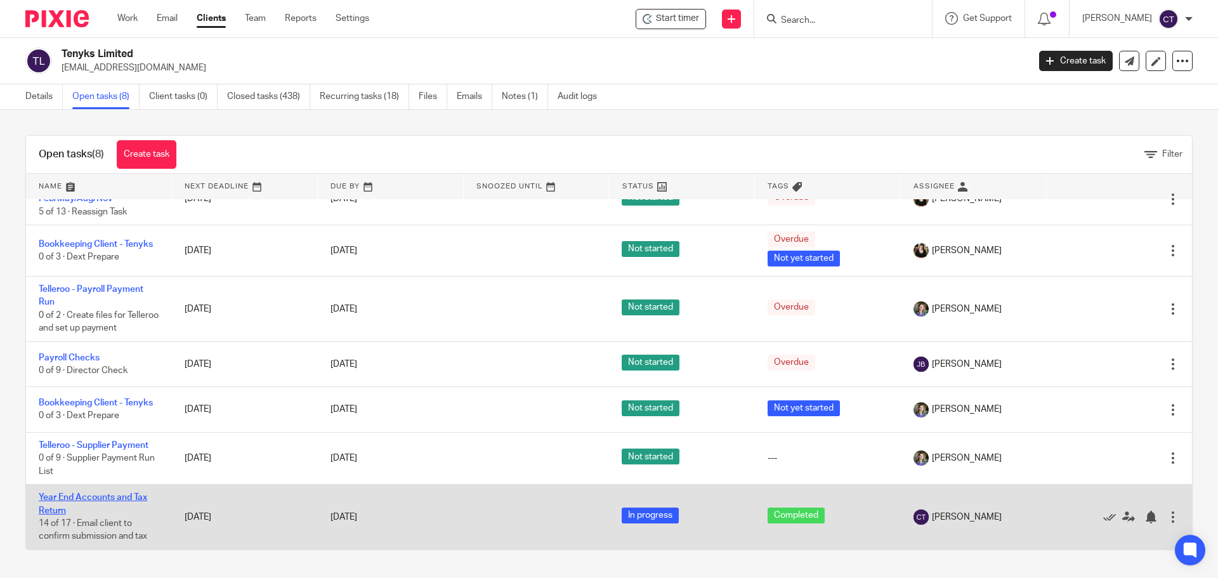
click at [74, 501] on link "Year End Accounts and Tax Return" at bounding box center [93, 504] width 108 height 22
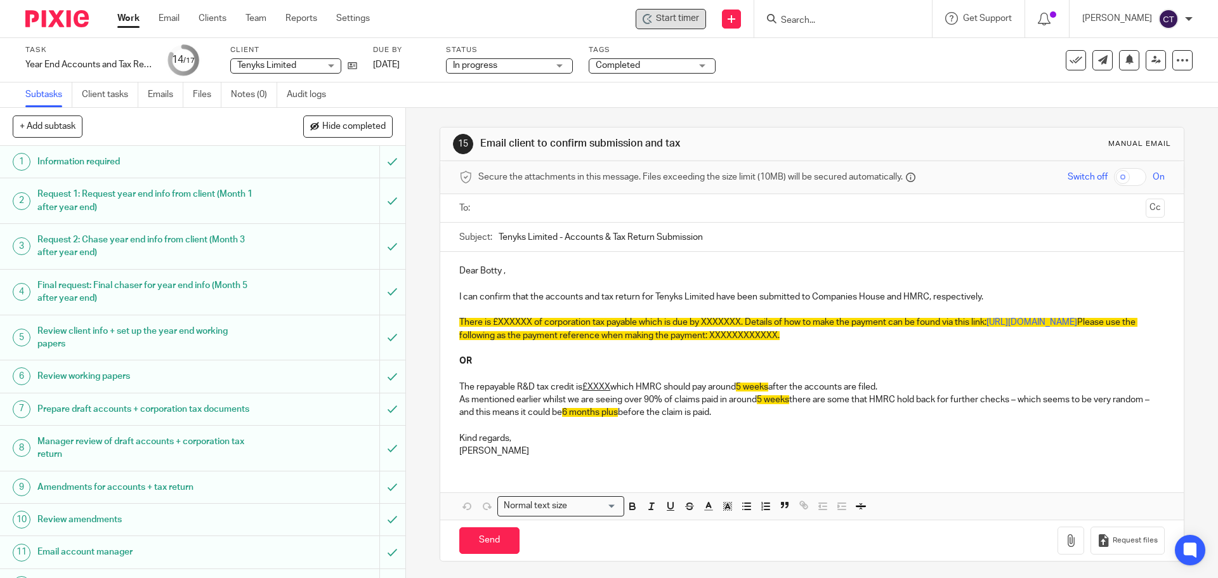
click at [662, 24] on span "Start timer" at bounding box center [677, 18] width 43 height 13
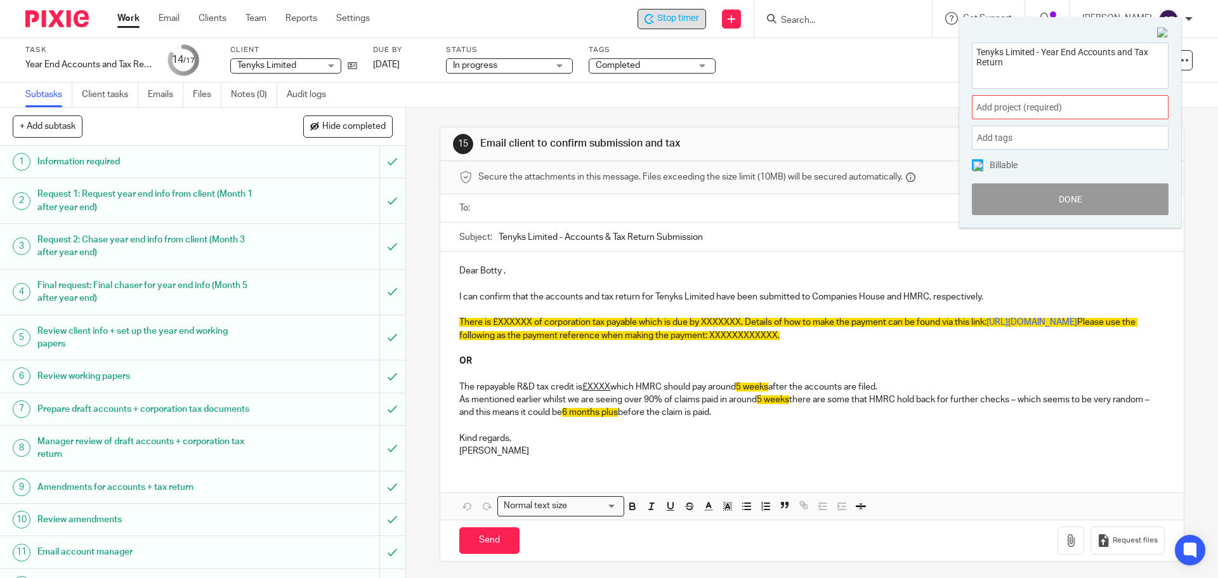
click at [1003, 112] on span "Add project (required) :" at bounding box center [1056, 107] width 160 height 13
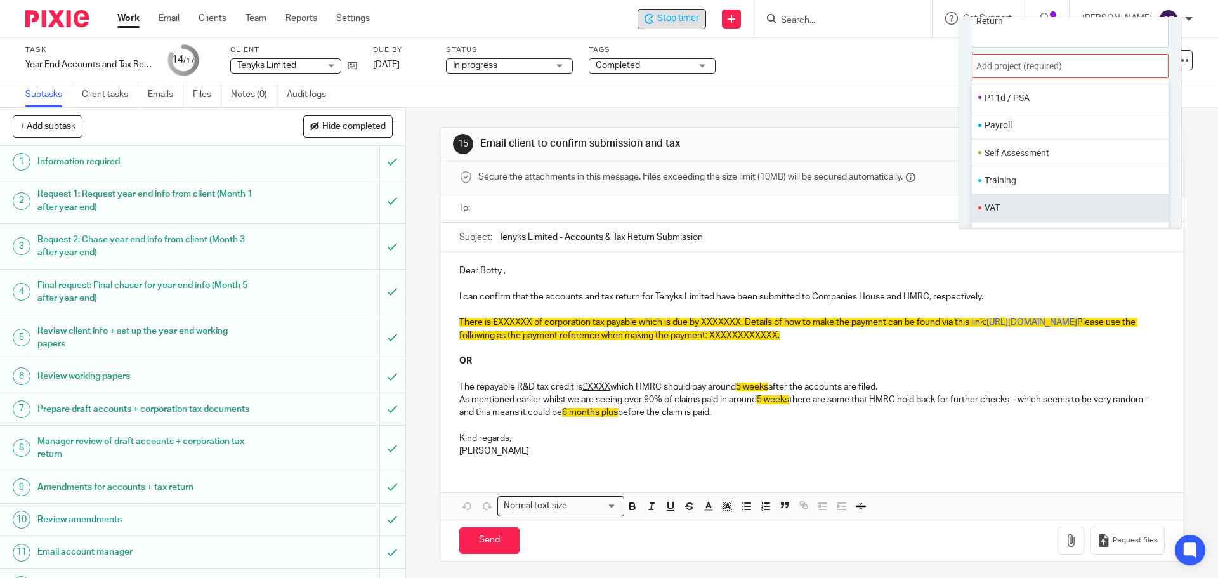
scroll to position [63, 0]
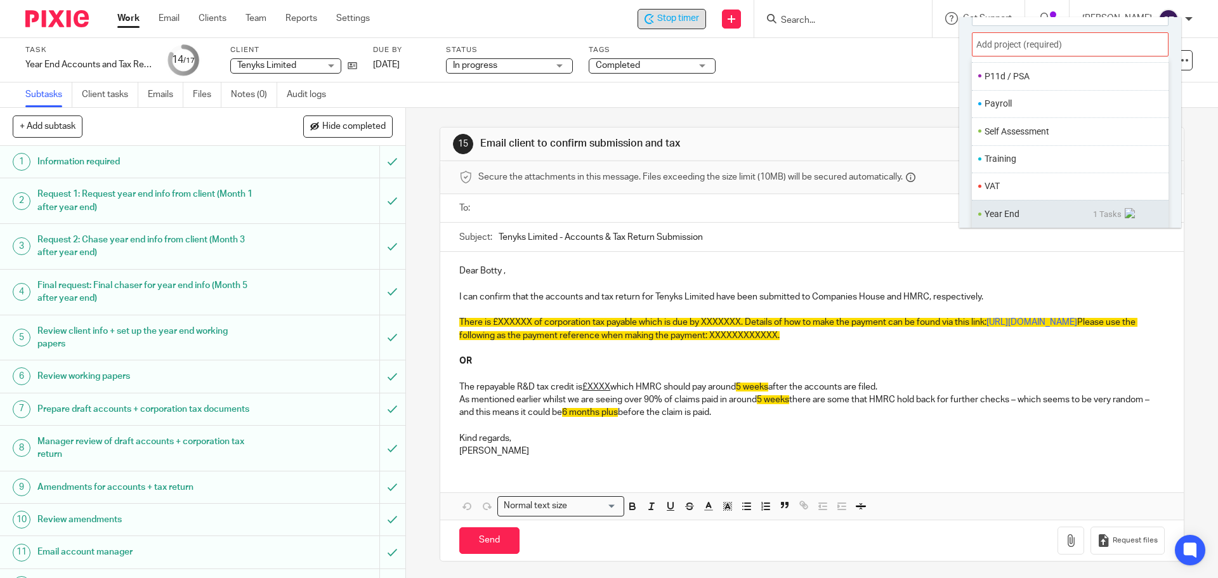
click at [1003, 211] on li "Year End" at bounding box center [1039, 213] width 108 height 13
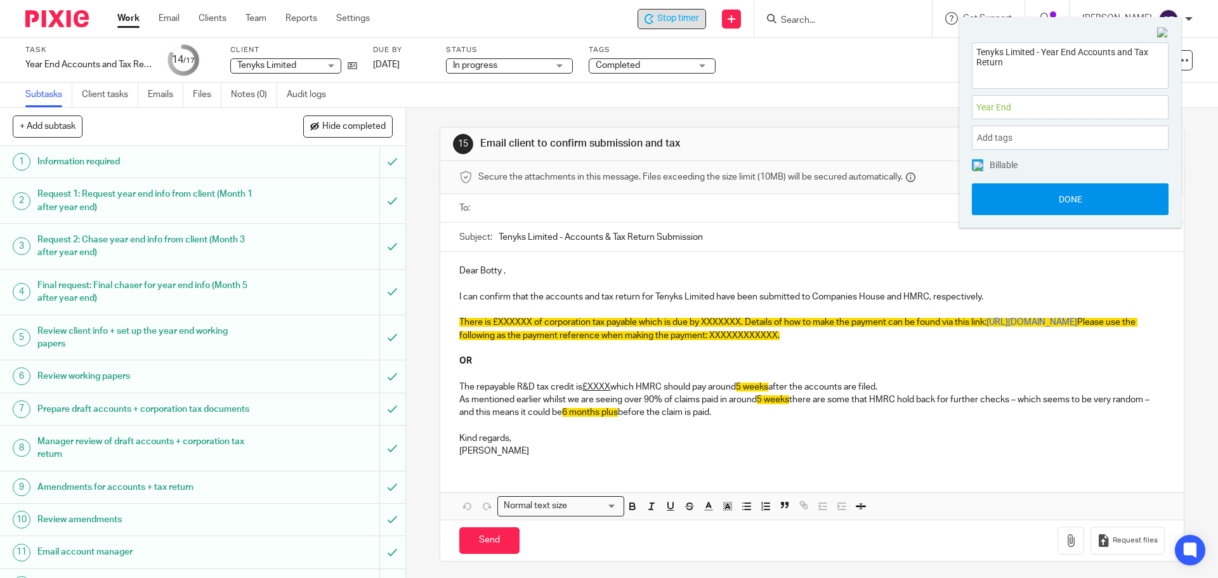
click at [1004, 209] on button "Done" at bounding box center [1070, 199] width 197 height 32
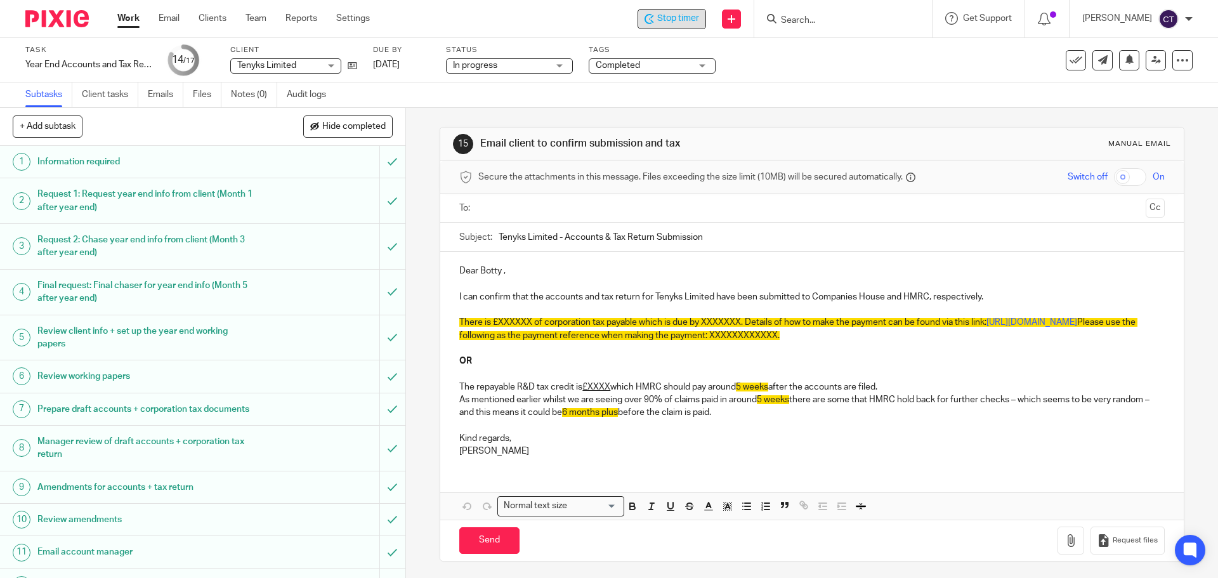
click at [504, 208] on input "text" at bounding box center [811, 208] width 657 height 15
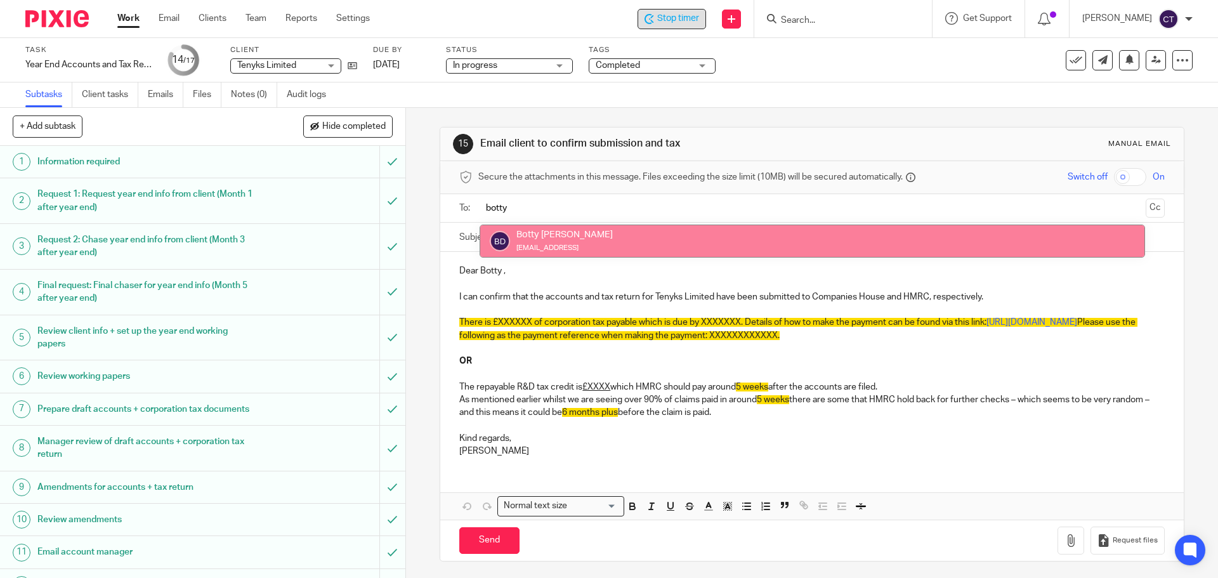
type input "botty"
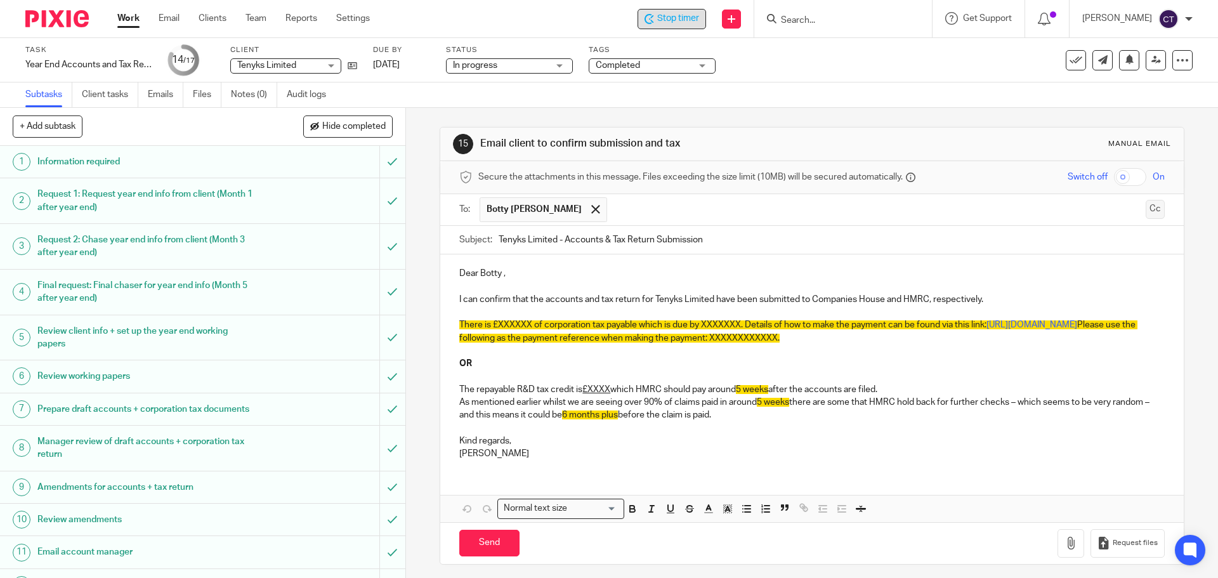
click at [1146, 213] on button "Cc" at bounding box center [1155, 209] width 19 height 19
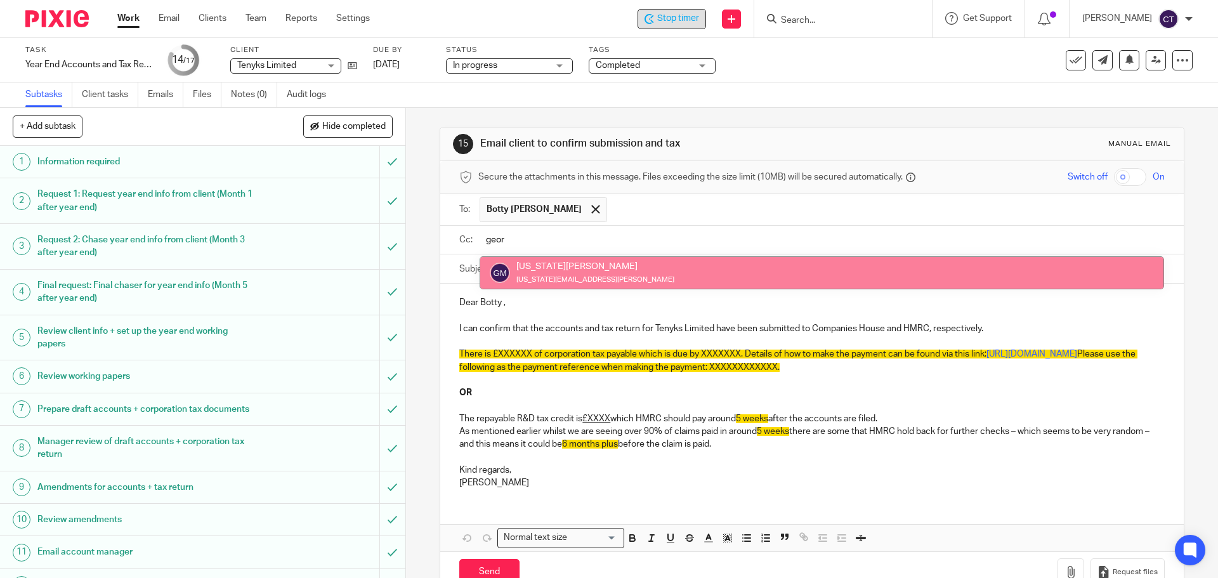
type input "geor"
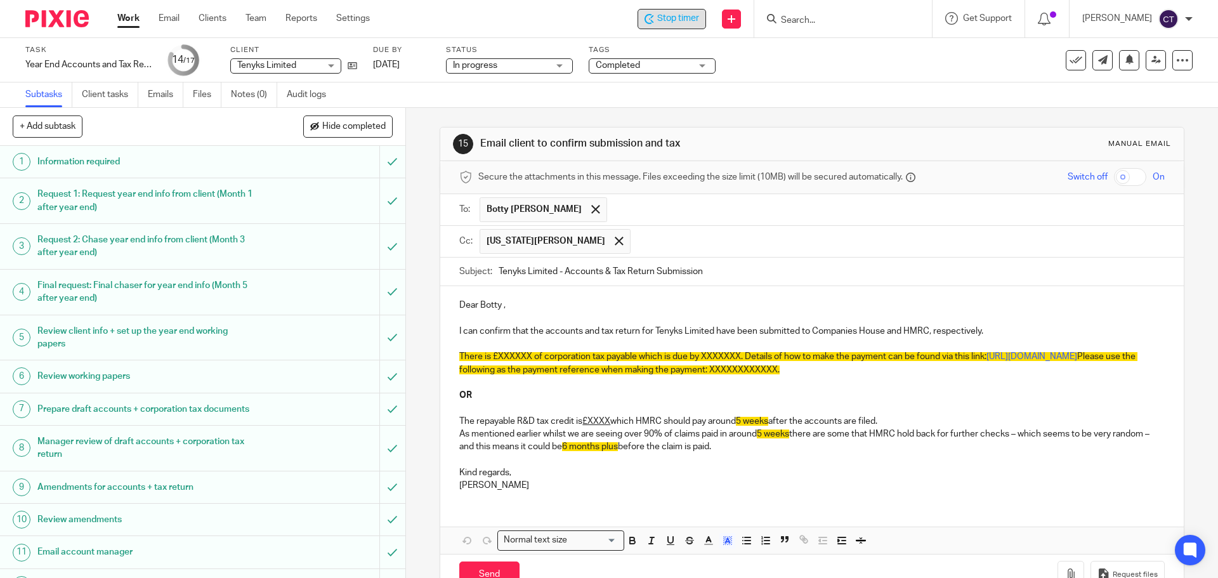
click at [490, 353] on span "There is £XXXXXX of corporation tax payable which is due by XXXXXXX. Details of…" at bounding box center [722, 356] width 527 height 9
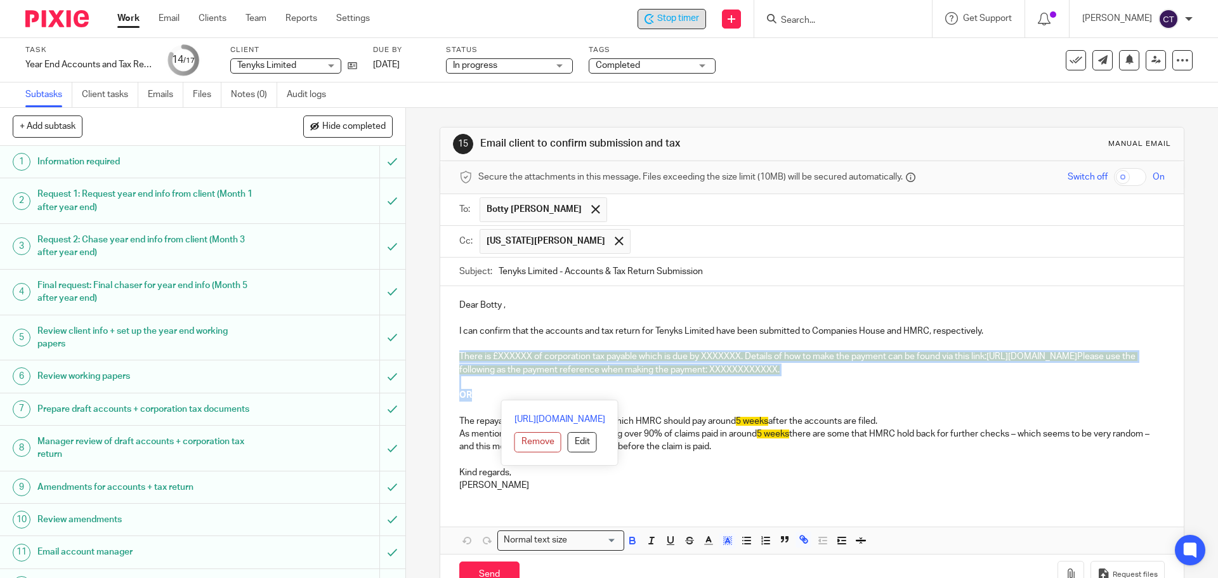
drag, startPoint x: 457, startPoint y: 353, endPoint x: 523, endPoint y: 395, distance: 77.6
click at [523, 395] on div "Dear Botty , I can confirm that the accounts and tax return for Tenyks Limited …" at bounding box center [811, 393] width 743 height 215
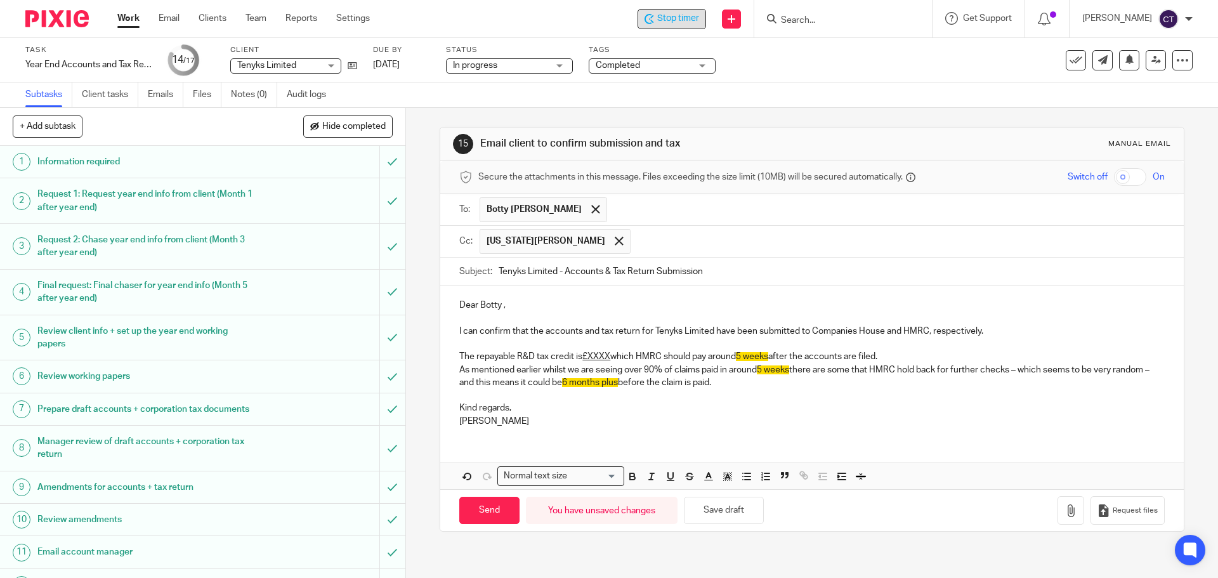
click at [588, 354] on u "£XXXX" at bounding box center [596, 356] width 28 height 9
click at [763, 357] on span "5 weeks" at bounding box center [768, 356] width 32 height 9
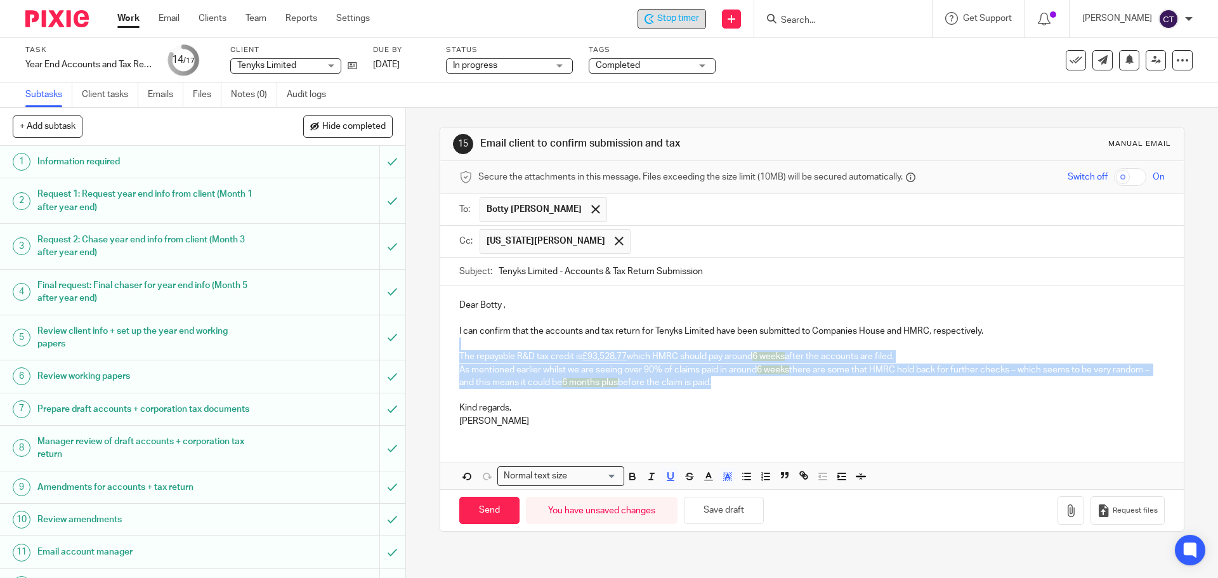
drag, startPoint x: 655, startPoint y: 346, endPoint x: 749, endPoint y: 380, distance: 100.3
click at [749, 380] on div "Dear Botty , I can confirm that the accounts and tax return for Tenyks Limited …" at bounding box center [811, 361] width 743 height 151
click at [725, 475] on polyline "button" at bounding box center [727, 476] width 4 height 5
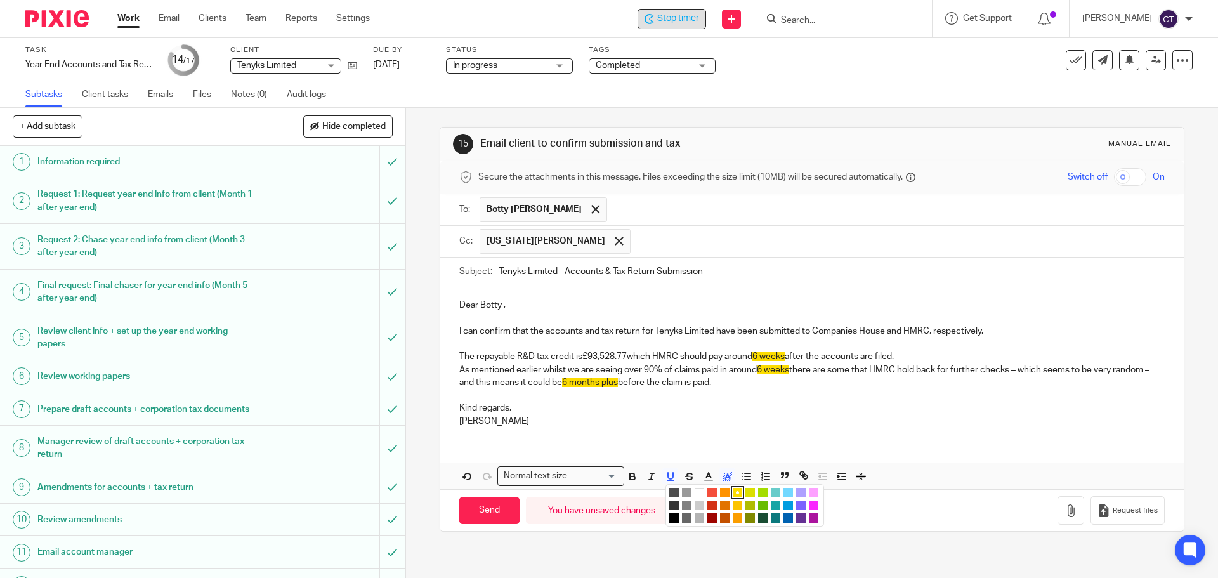
click at [695, 489] on li "color:#FFFFFF" at bounding box center [700, 493] width 10 height 10
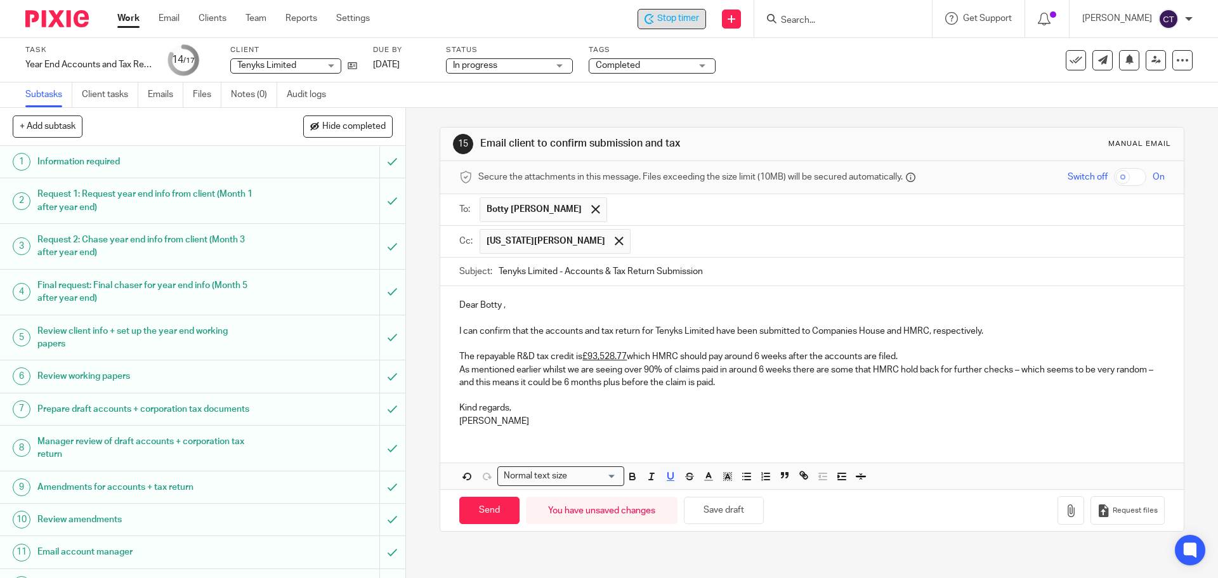
click at [645, 413] on p "Kind regards," at bounding box center [811, 408] width 705 height 13
click at [501, 308] on p "Dear Botty ," at bounding box center [811, 305] width 705 height 13
click at [483, 506] on input "Send" at bounding box center [489, 510] width 60 height 27
type input "Sent"
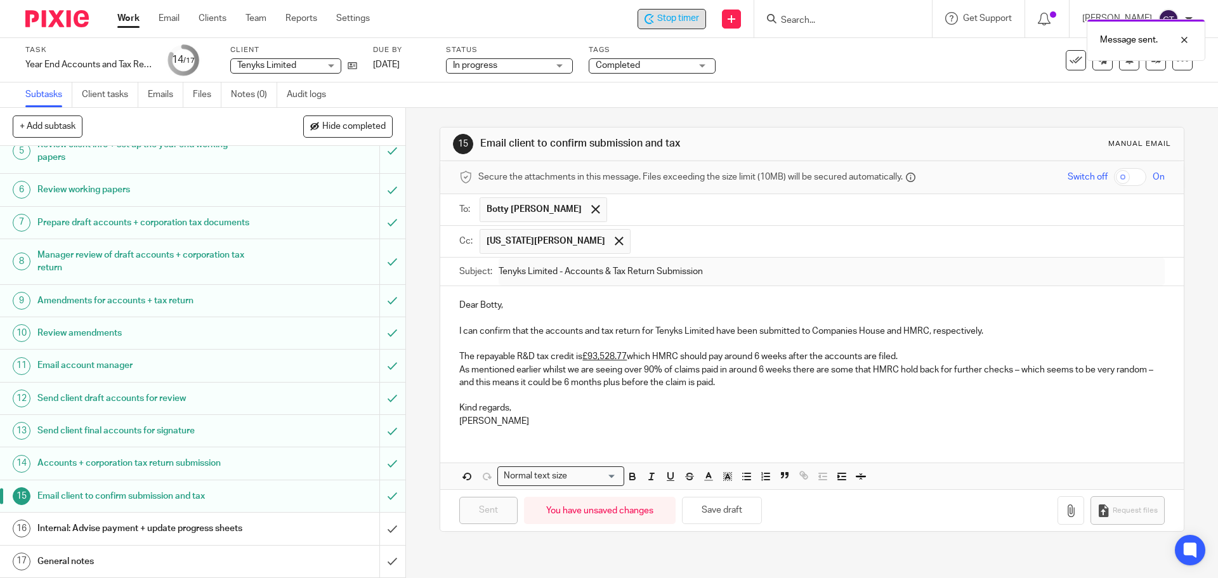
scroll to position [199, 0]
click at [248, 531] on h1 "Internal: Advise payment + update progress sheets" at bounding box center [147, 528] width 220 height 19
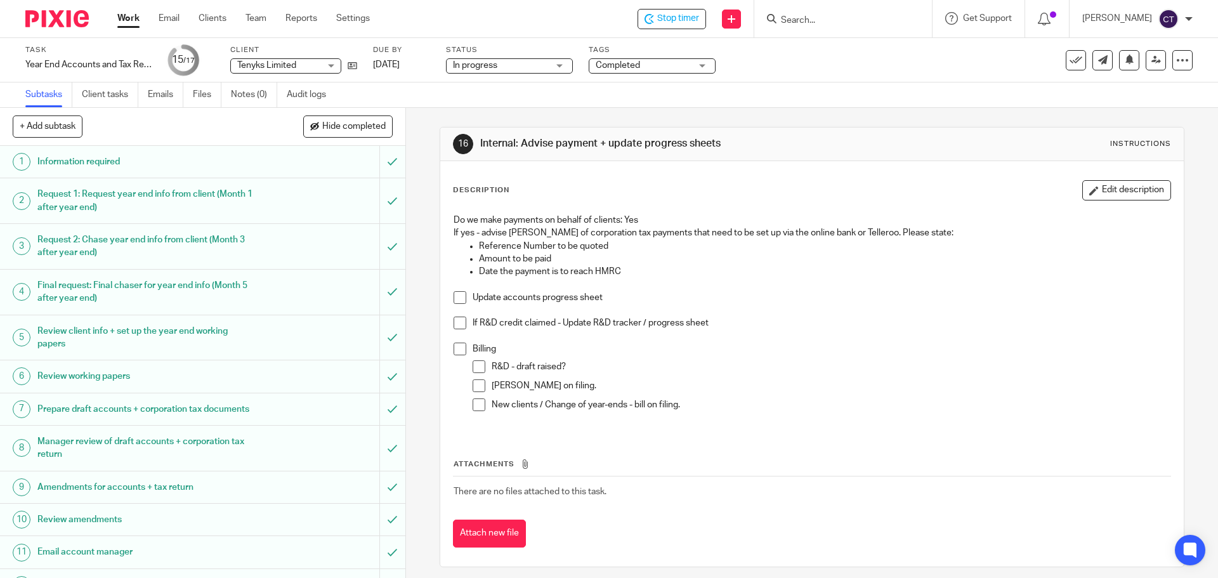
click at [459, 292] on span at bounding box center [460, 297] width 13 height 13
click at [457, 327] on span at bounding box center [460, 323] width 13 height 13
click at [474, 363] on span at bounding box center [479, 366] width 13 height 13
click at [456, 351] on span at bounding box center [460, 349] width 13 height 13
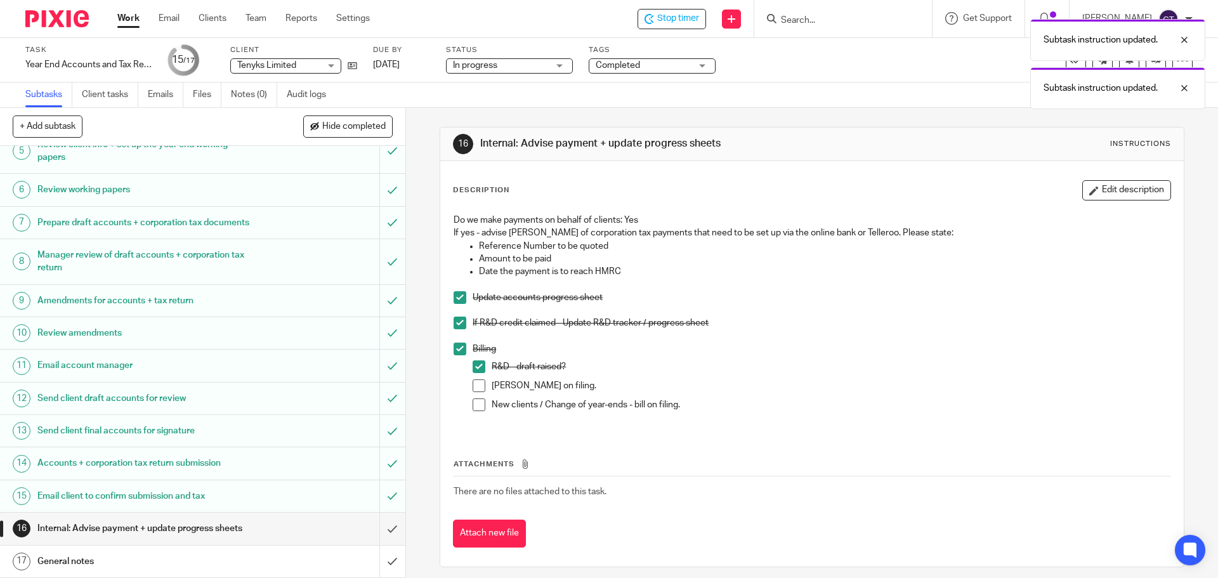
scroll to position [199, 0]
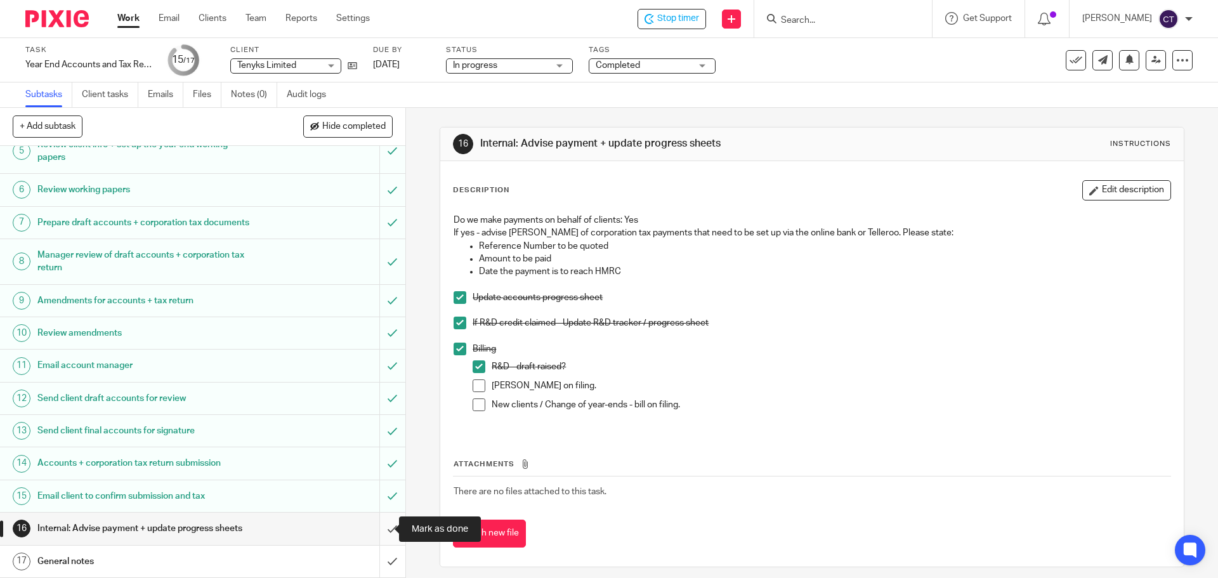
click at [378, 523] on input "submit" at bounding box center [202, 529] width 405 height 32
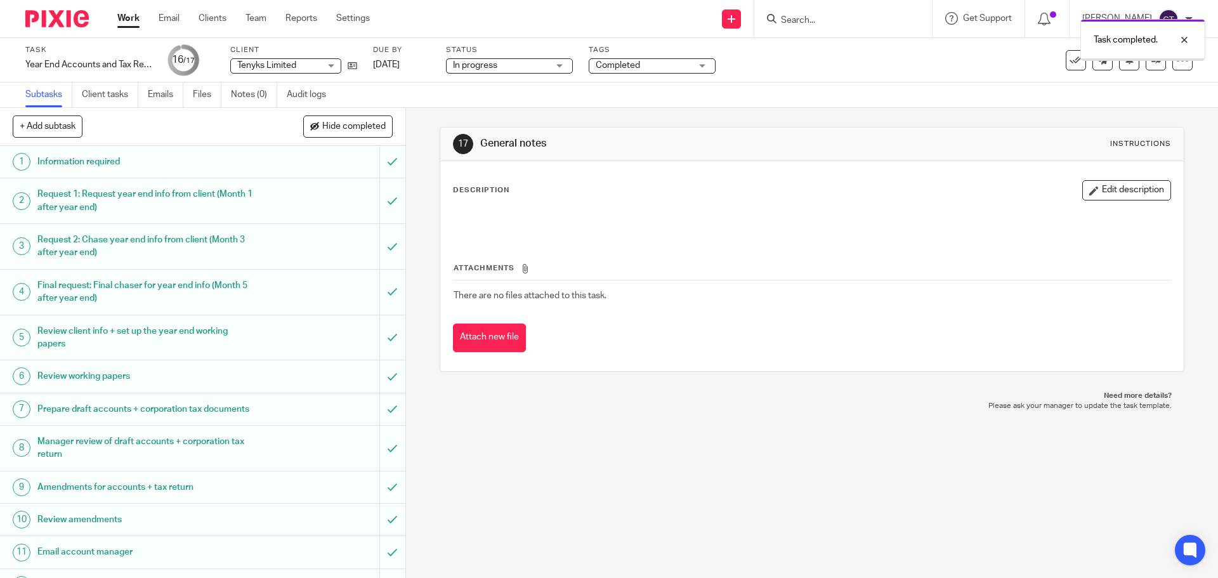
scroll to position [199, 0]
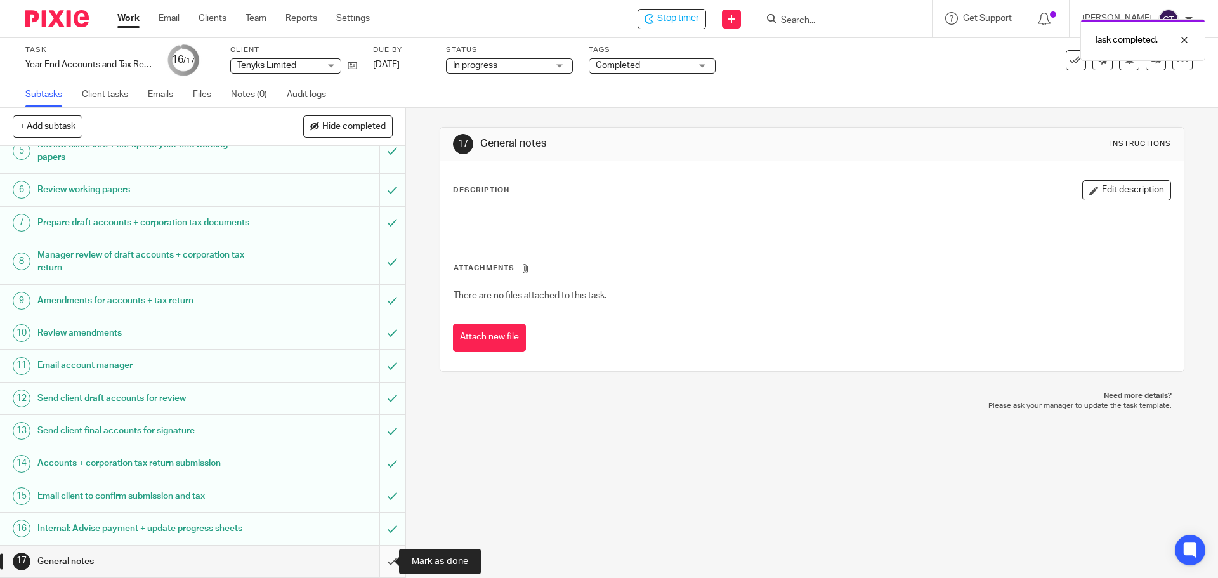
click at [378, 560] on input "submit" at bounding box center [202, 562] width 405 height 32
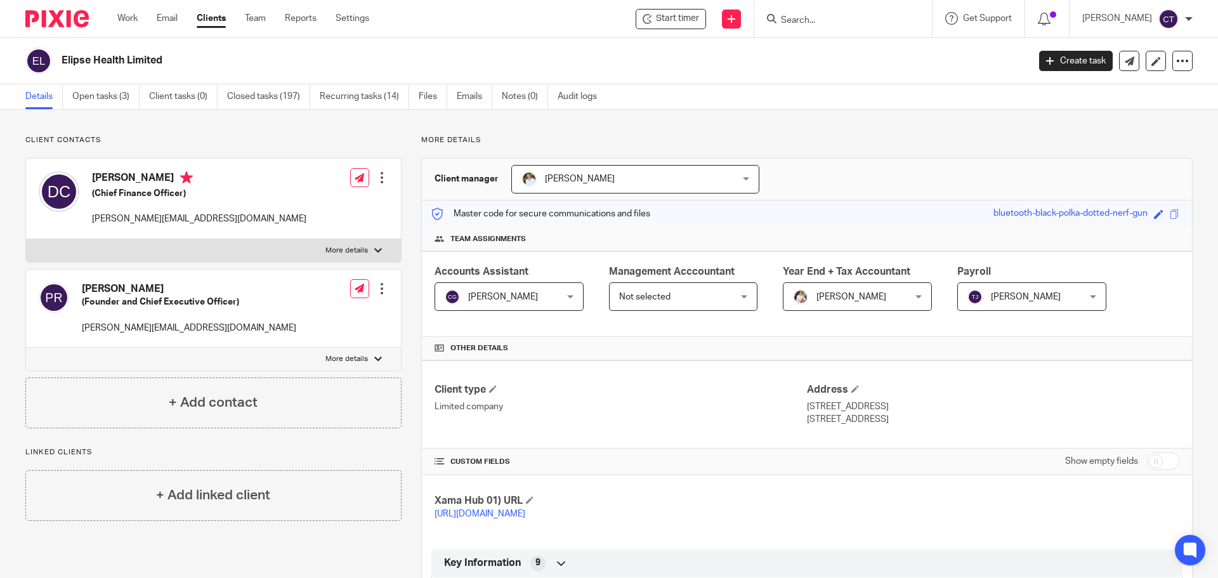
drag, startPoint x: 93, startPoint y: 100, endPoint x: 128, endPoint y: 159, distance: 69.1
click at [93, 100] on link "Open tasks (3)" at bounding box center [105, 96] width 67 height 25
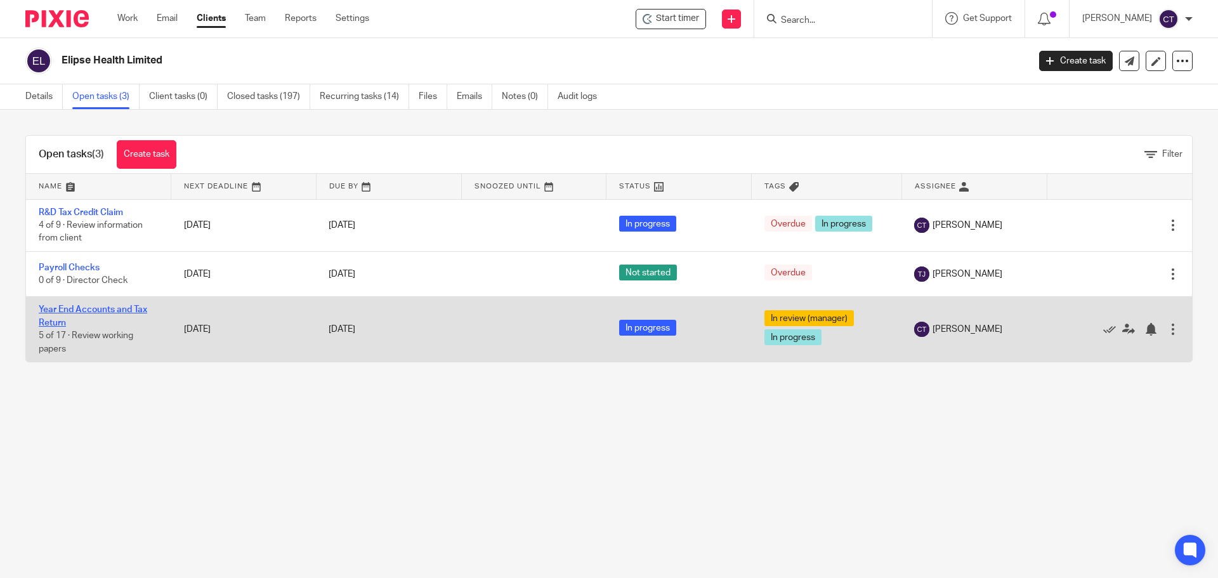
click at [64, 309] on link "Year End Accounts and Tax Return" at bounding box center [93, 316] width 108 height 22
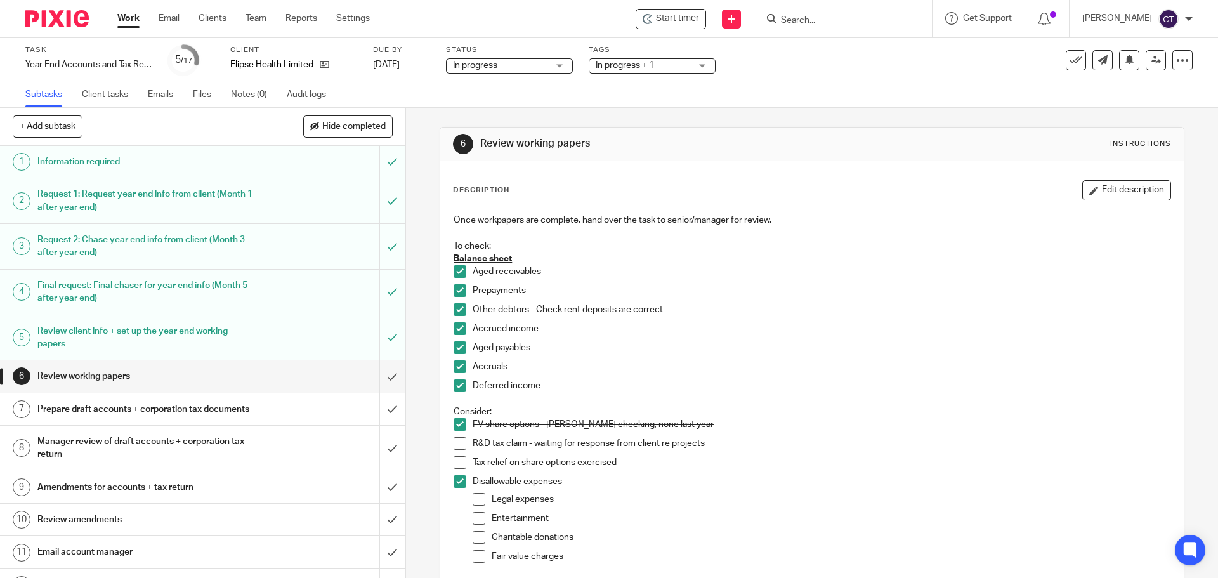
drag, startPoint x: 658, startPoint y: 12, endPoint x: 666, endPoint y: 33, distance: 22.5
click at [650, 11] on div "Start timer" at bounding box center [671, 19] width 70 height 20
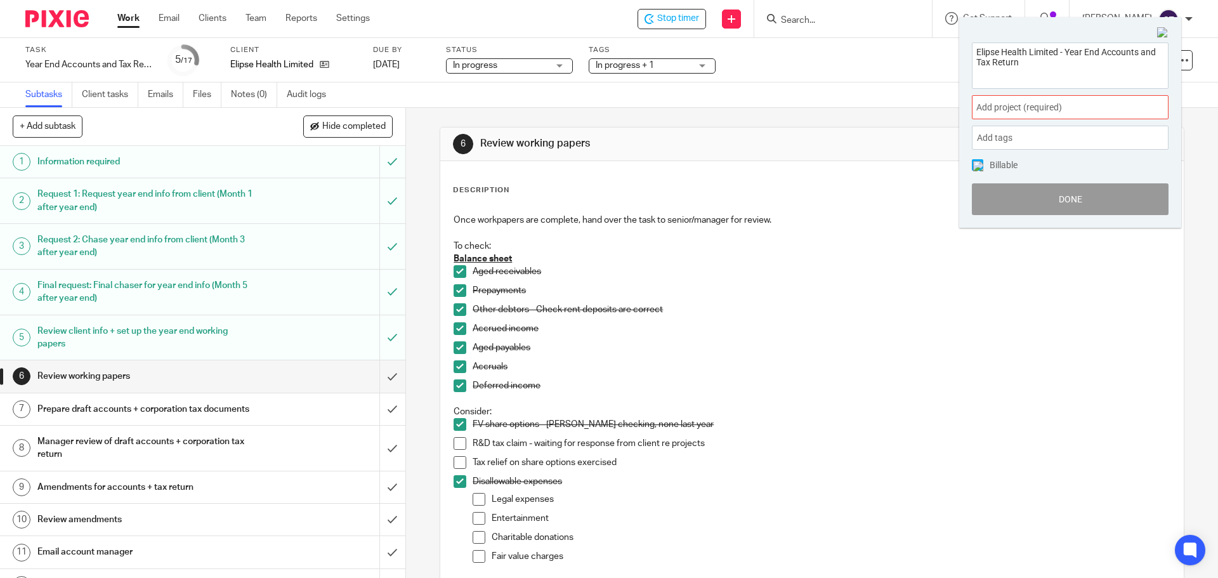
click at [1008, 110] on span "Add project (required) :" at bounding box center [1056, 107] width 160 height 13
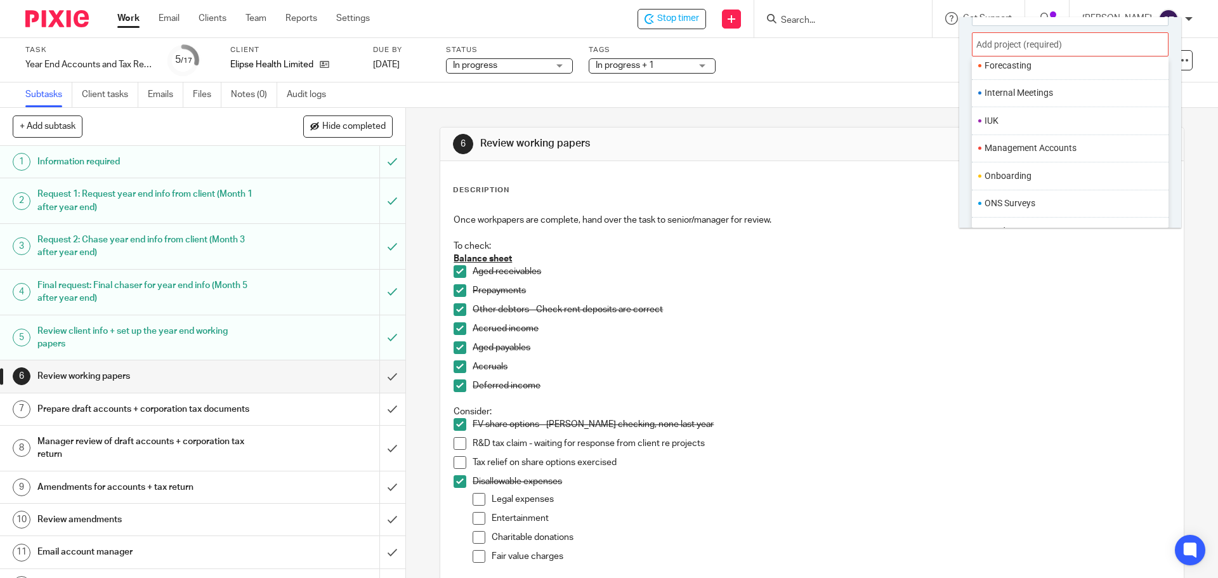
scroll to position [475, 0]
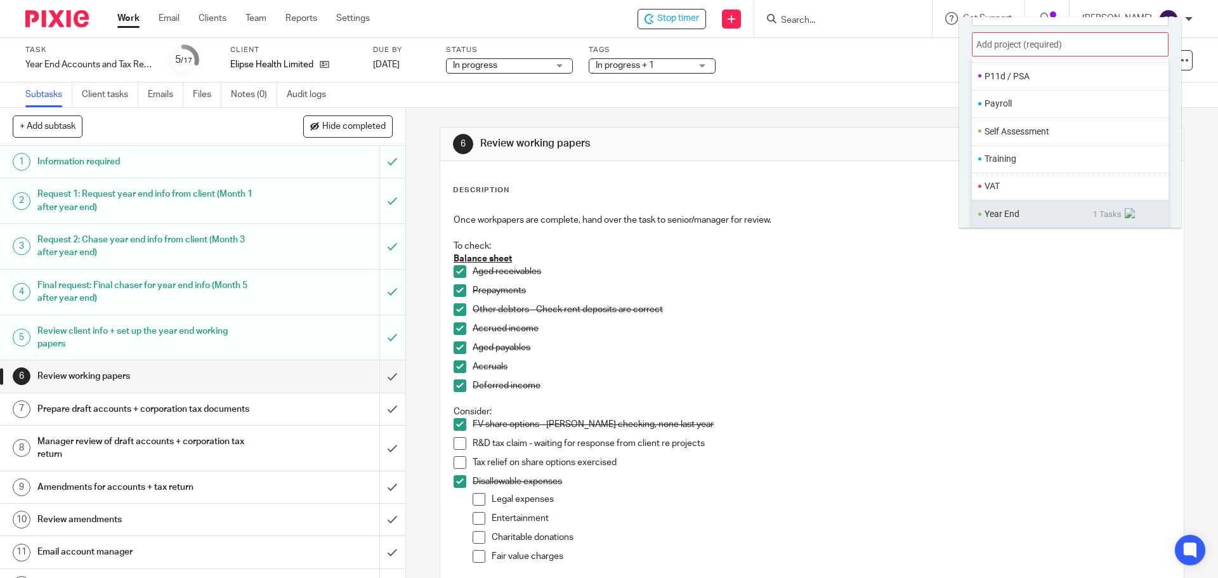
click at [998, 217] on li "Year End" at bounding box center [1039, 213] width 108 height 13
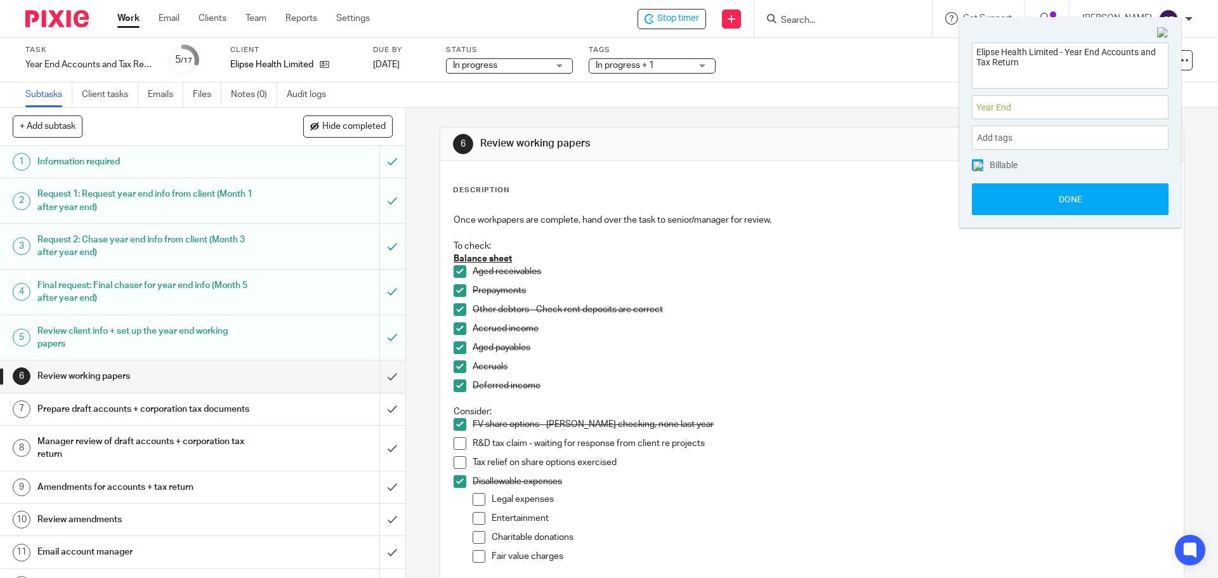
scroll to position [0, 0]
click at [1001, 197] on button "Done" at bounding box center [1070, 199] width 197 height 32
